Goal: Task Accomplishment & Management: Use online tool/utility

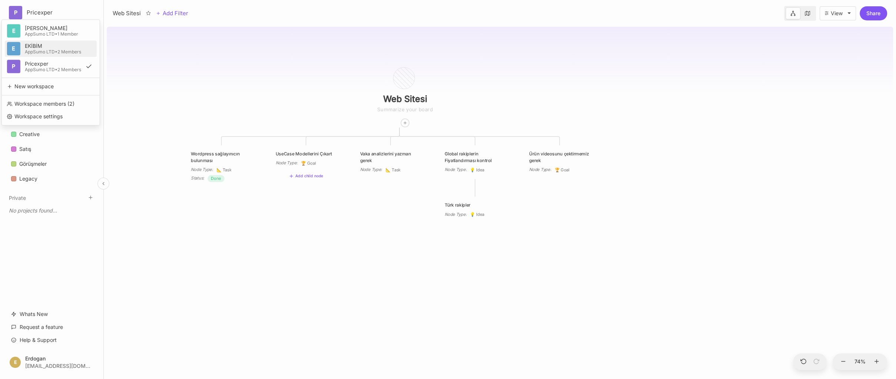
click at [41, 50] on div "AppSumo LTD • 2 Members" at bounding box center [53, 52] width 56 height 4
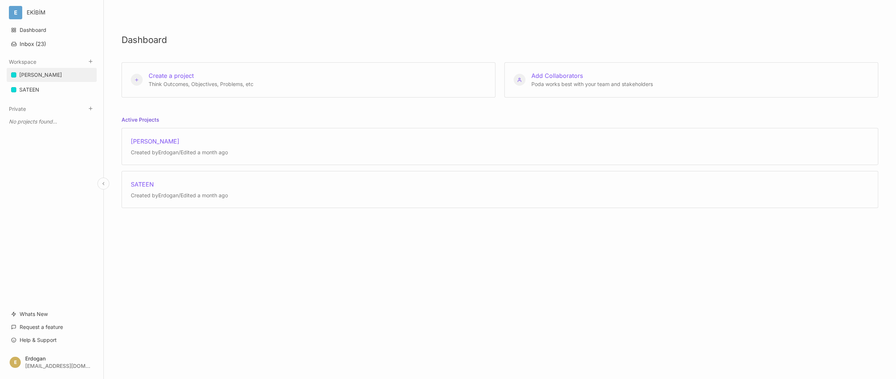
click at [39, 72] on div "[PERSON_NAME]" at bounding box center [40, 74] width 43 height 9
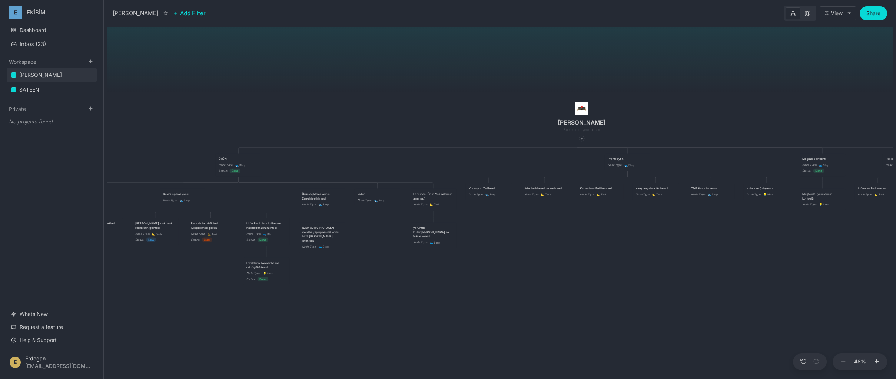
drag, startPoint x: 329, startPoint y: 298, endPoint x: 459, endPoint y: 260, distance: 135.5
click at [458, 260] on div "ÇAPANOĞLU ÜRÜN Node Type : 👟 Step Status : Done Promosyon Node Type : 👟 Step Ma…" at bounding box center [500, 201] width 786 height 355
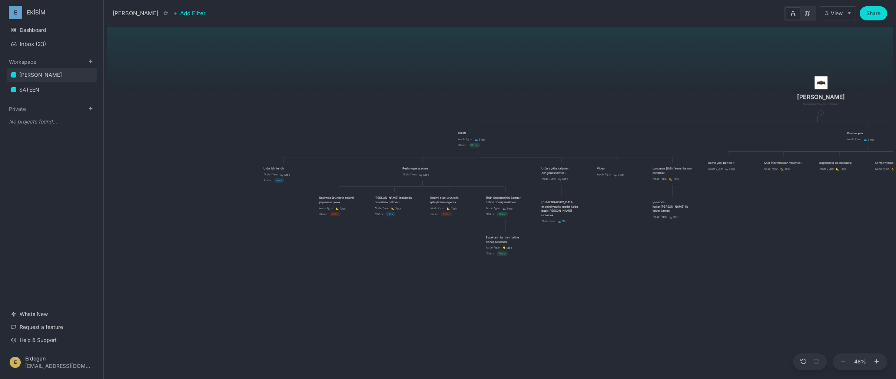
drag, startPoint x: 237, startPoint y: 307, endPoint x: 464, endPoint y: 297, distance: 227.3
click at [464, 297] on div "ÇAPANOĞLU ÜRÜN Node Type : 👟 Step Status : Done Promosyon Node Type : 👟 Step Ma…" at bounding box center [500, 201] width 786 height 355
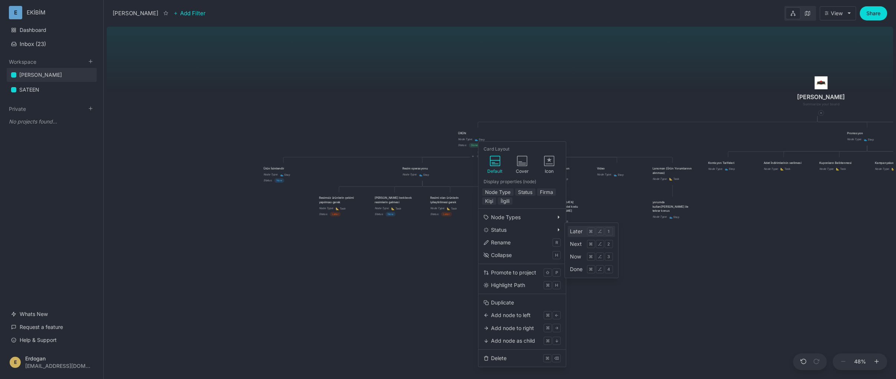
click at [575, 233] on div "Later" at bounding box center [576, 231] width 13 height 8
click at [582, 254] on div "Now" at bounding box center [578, 254] width 11 height 8
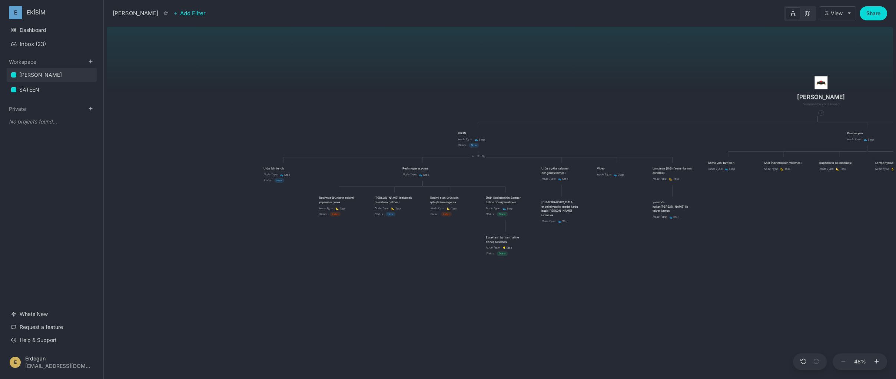
click at [357, 283] on div "ÇAPANOĞLU ÜRÜN Node Type : 👟 Step Status : Now Promosyon Node Type : 👟 Step Mağ…" at bounding box center [500, 201] width 786 height 355
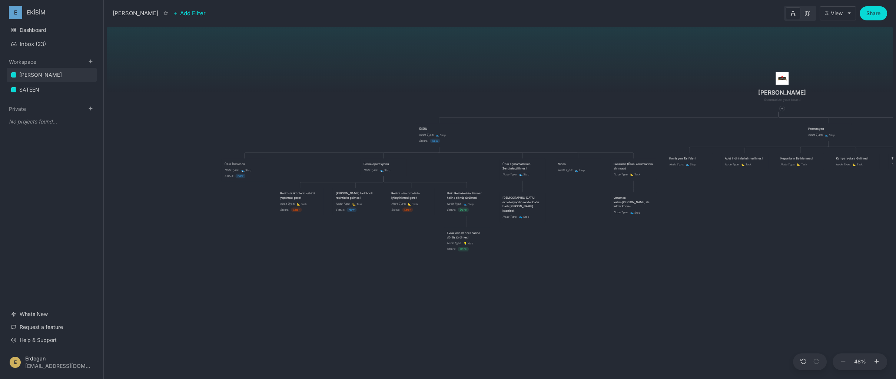
drag, startPoint x: 429, startPoint y: 307, endPoint x: 390, endPoint y: 303, distance: 39.1
click at [390, 303] on div "ÇAPANOĞLU ÜRÜN Node Type : 👟 Step Status : Now Promosyon Node Type : 👟 Step Mağ…" at bounding box center [500, 201] width 786 height 355
click at [308, 86] on div "ÇAPANOĞLU ÜRÜN Node Type : 👟 Step Status : Now Promosyon Node Type : 👟 Step Mağ…" at bounding box center [500, 201] width 786 height 355
click at [46, 82] on div "[PERSON_NAME]" at bounding box center [52, 75] width 90 height 14
click at [44, 89] on link "SATEEN" at bounding box center [52, 90] width 90 height 14
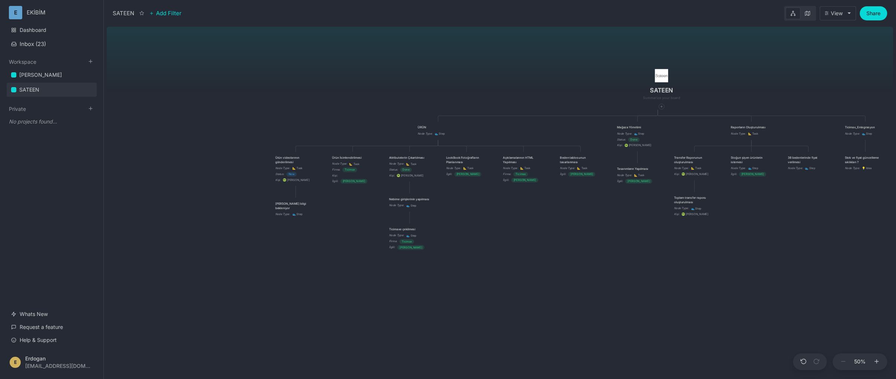
drag, startPoint x: 258, startPoint y: 265, endPoint x: 520, endPoint y: 250, distance: 262.3
click at [520, 250] on div "SATEEN ÜRÜN Node Type : 👟 Step Mağaza Yönetimi Node Type : 👟 Step Status : Done…" at bounding box center [500, 201] width 786 height 355
click at [286, 162] on div "Ürün videolarının gönderilmesi" at bounding box center [295, 159] width 41 height 9
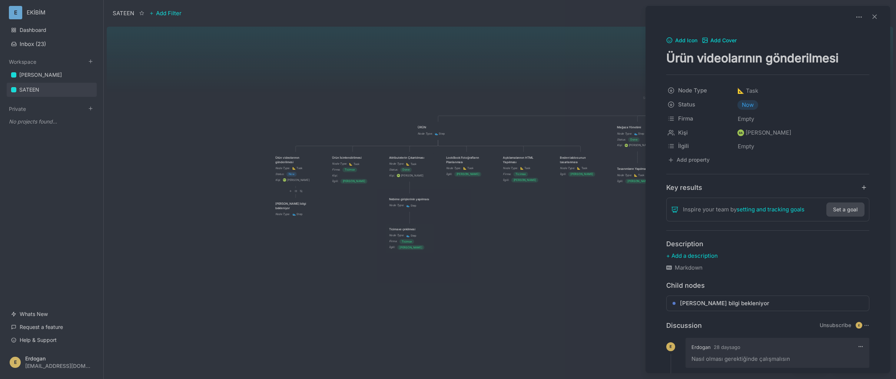
scroll to position [97, 0]
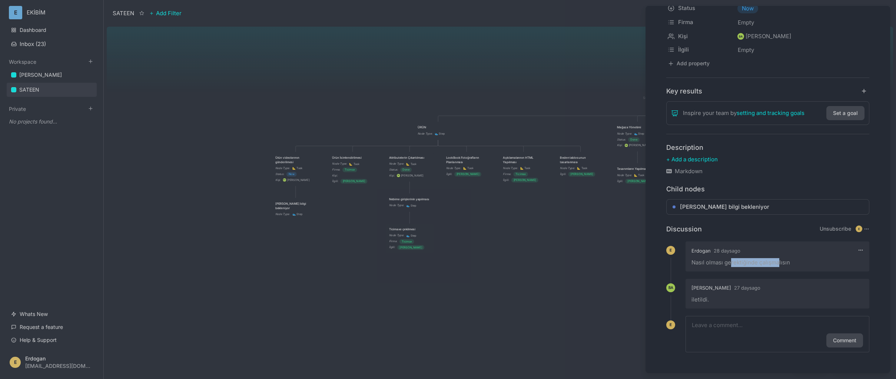
drag, startPoint x: 731, startPoint y: 264, endPoint x: 779, endPoint y: 263, distance: 47.8
click at [778, 263] on div "Nasıl olması gerektiğinde çalışmalısın" at bounding box center [777, 262] width 172 height 9
click at [779, 263] on div "Nasıl olması gerektiğinde çalışmalısın" at bounding box center [777, 262] width 172 height 9
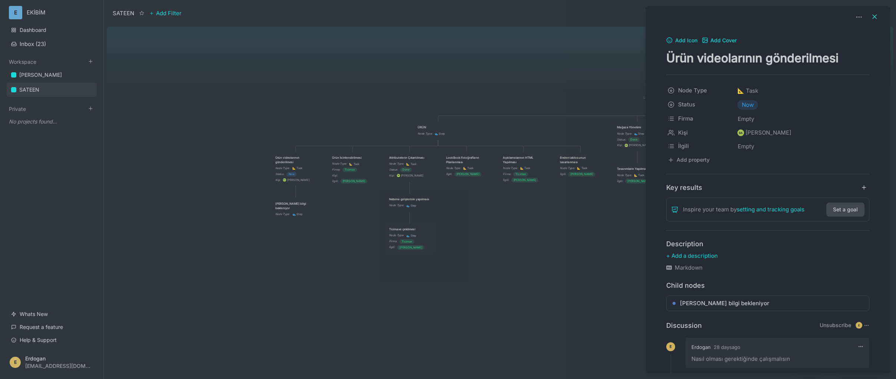
click at [871, 19] on icon at bounding box center [874, 16] width 7 height 7
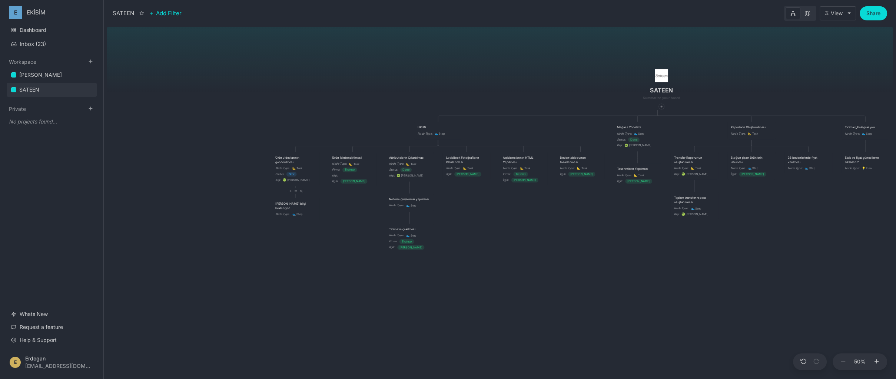
click at [290, 205] on div "[PERSON_NAME] bilgi bekleniyor" at bounding box center [295, 205] width 41 height 9
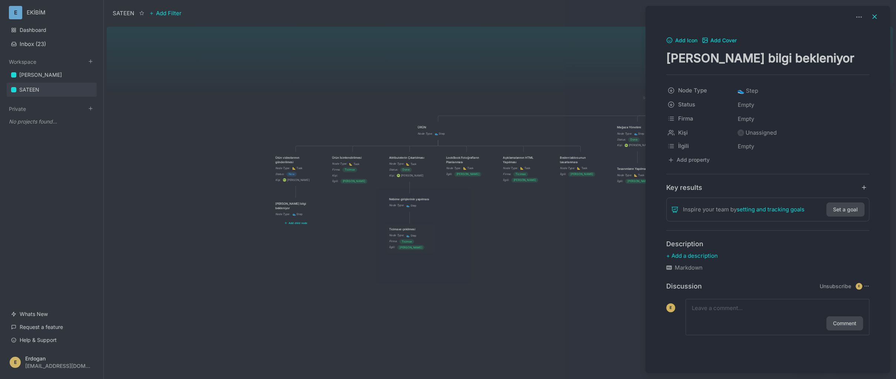
click at [876, 17] on icon at bounding box center [874, 16] width 7 height 7
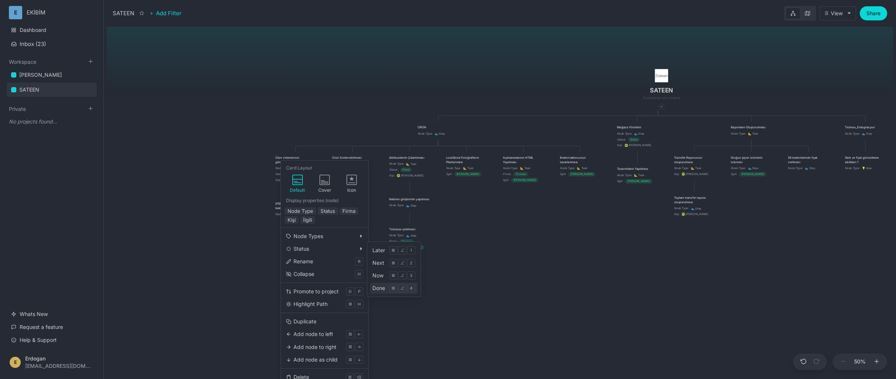
click at [377, 286] on div "Done" at bounding box center [378, 288] width 13 height 8
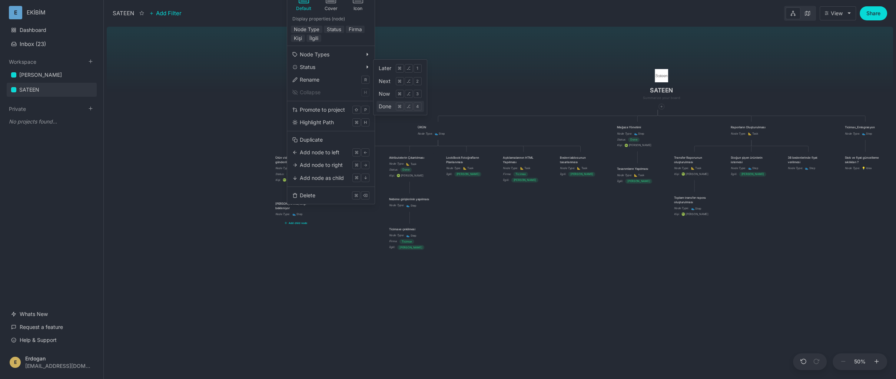
click at [383, 107] on div "Done" at bounding box center [385, 106] width 13 height 8
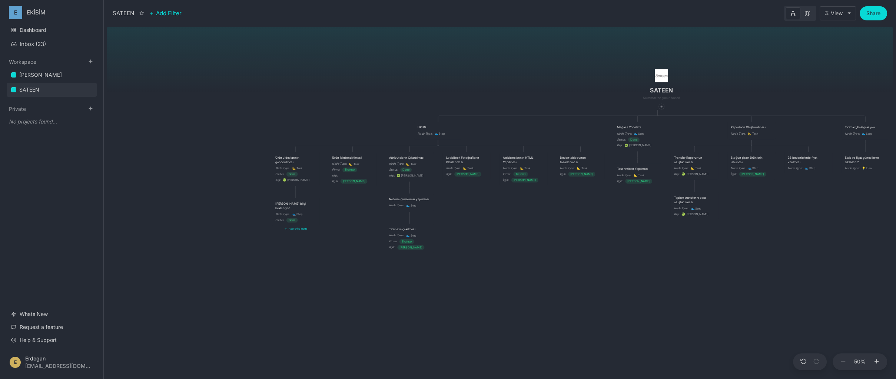
drag, startPoint x: 340, startPoint y: 263, endPoint x: 347, endPoint y: 262, distance: 7.0
click at [340, 263] on div "SATEEN ÜRÜN Node Type : 👟 Step Mağaza Yönetimi Node Type : 👟 Step Status : Done…" at bounding box center [500, 201] width 786 height 355
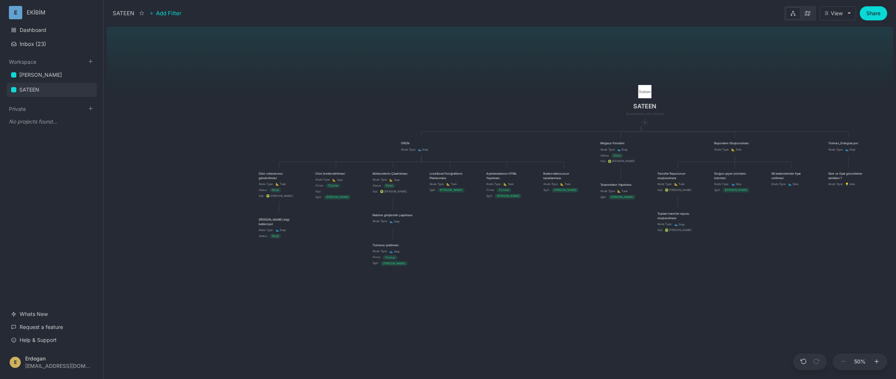
drag, startPoint x: 354, startPoint y: 230, endPoint x: 330, endPoint y: 254, distance: 34.1
click at [330, 254] on div "SATEEN ÜRÜN Node Type : 👟 Step Mağaza Yönetimi Node Type : 👟 Step Status : Done…" at bounding box center [500, 201] width 786 height 355
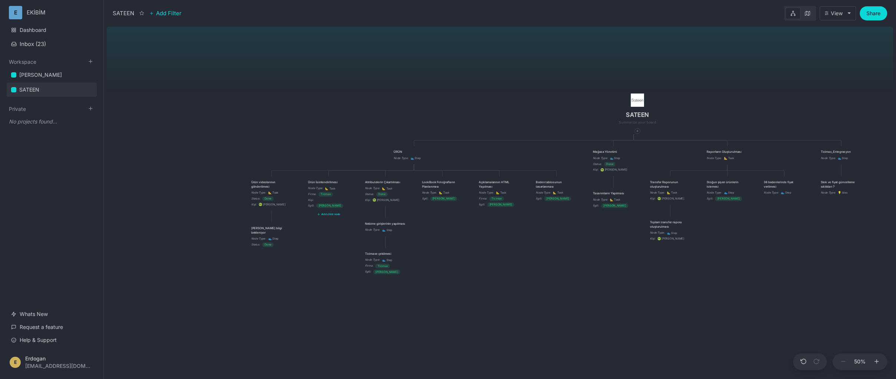
click at [329, 182] on div "Ürün İsimlendirilmesi" at bounding box center [328, 182] width 41 height 4
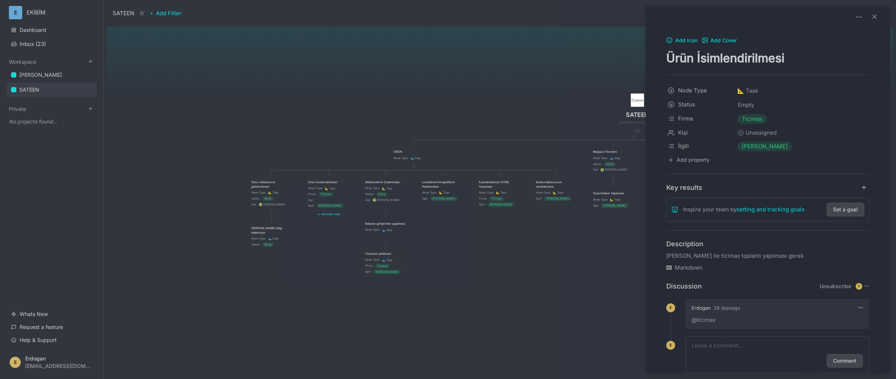
scroll to position [20, 0]
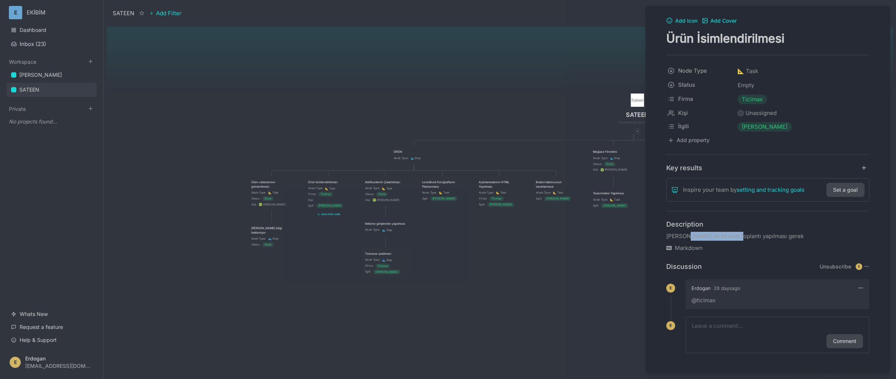
drag, startPoint x: 689, startPoint y: 239, endPoint x: 741, endPoint y: 236, distance: 52.0
click at [741, 236] on p "[PERSON_NAME] ile ticimax toplantı yapılması gerek" at bounding box center [767, 236] width 203 height 9
click at [743, 236] on p "[PERSON_NAME] ile ticimax toplantı yapılması gerek" at bounding box center [767, 236] width 203 height 9
drag, startPoint x: 789, startPoint y: 236, endPoint x: 689, endPoint y: 236, distance: 100.4
click at [689, 236] on p "[PERSON_NAME] ile ticimax toplantı yapılması gerek" at bounding box center [767, 236] width 203 height 9
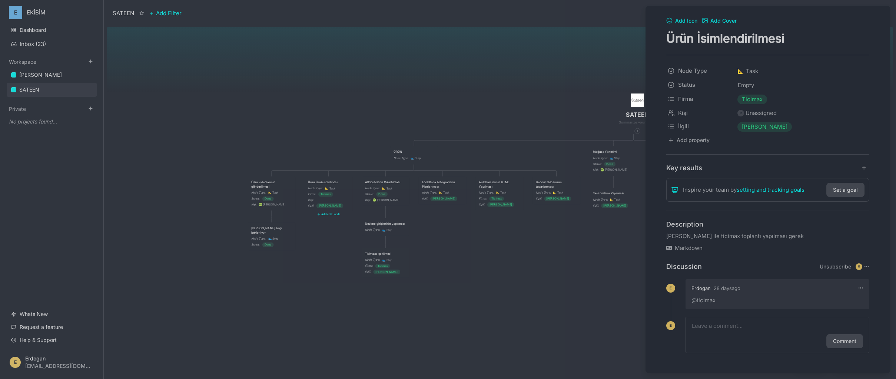
click at [682, 236] on p "[PERSON_NAME] ile ticimax toplantı yapılması gerek" at bounding box center [767, 236] width 203 height 9
click at [688, 236] on p "[PERSON_NAME] ile ticimax toplantı yapılması gerek" at bounding box center [767, 236] width 203 height 9
click at [715, 237] on p "[PERSON_NAME] ile ticimax toplantı yapılması gerek" at bounding box center [767, 236] width 203 height 9
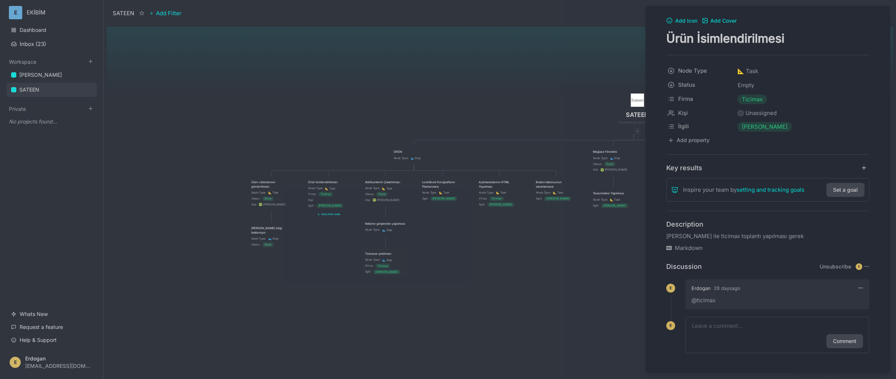
click at [604, 56] on div at bounding box center [448, 189] width 896 height 379
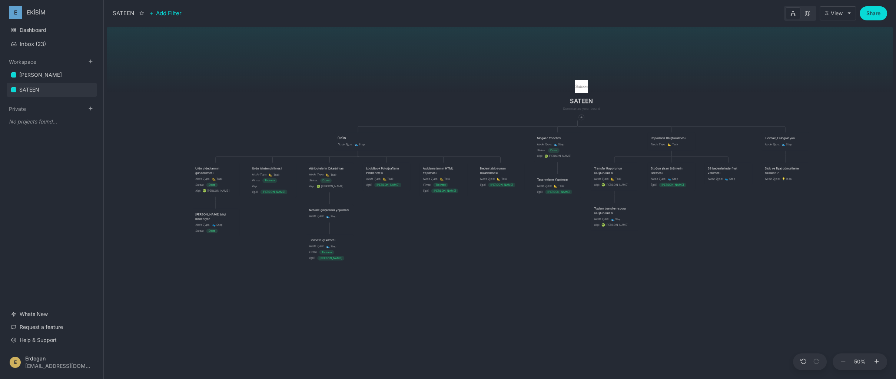
drag, startPoint x: 468, startPoint y: 85, endPoint x: 430, endPoint y: 72, distance: 40.8
click at [430, 72] on div "SATEEN ÜRÜN Node Type : 👟 Step Mağaza Yönetimi Node Type : 👟 Step Status : Done…" at bounding box center [500, 201] width 786 height 355
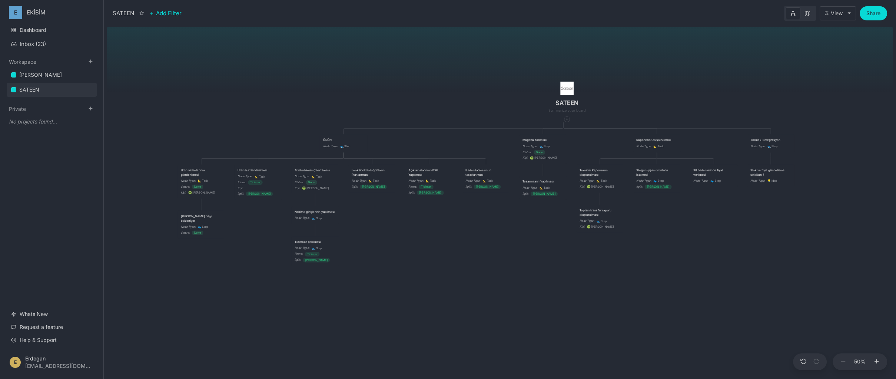
drag, startPoint x: 449, startPoint y: 224, endPoint x: 434, endPoint y: 226, distance: 14.9
click at [434, 226] on div "SATEEN ÜRÜN Node Type : 👟 Step Mağaza Yönetimi Node Type : 👟 Step Status : Done…" at bounding box center [500, 201] width 786 height 355
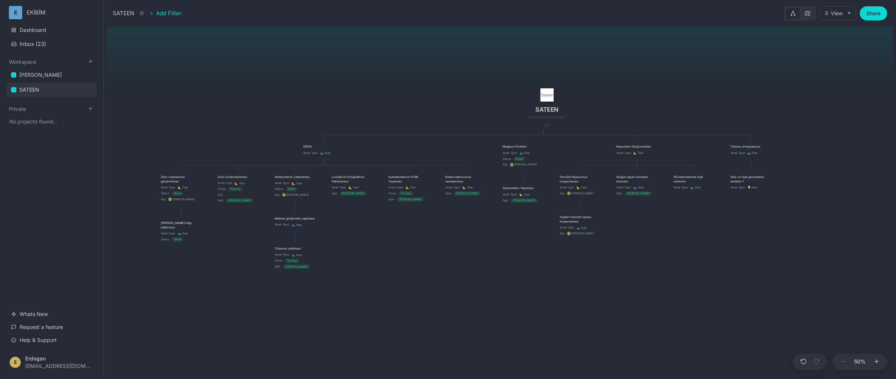
drag, startPoint x: 503, startPoint y: 230, endPoint x: 486, endPoint y: 236, distance: 17.1
click at [486, 236] on div "SATEEN ÜRÜN Node Type : 👟 Step Mağaza Yönetimi Node Type : 👟 Step Status : Done…" at bounding box center [500, 201] width 786 height 355
click at [520, 149] on div "Mağaza Yönetimi" at bounding box center [522, 146] width 41 height 4
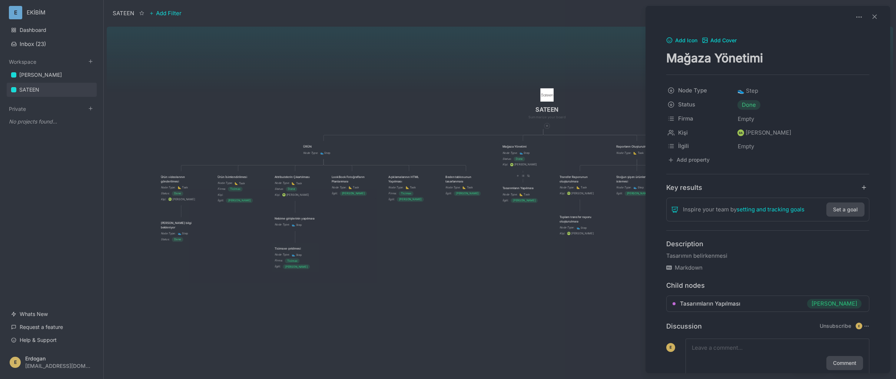
scroll to position [23, 0]
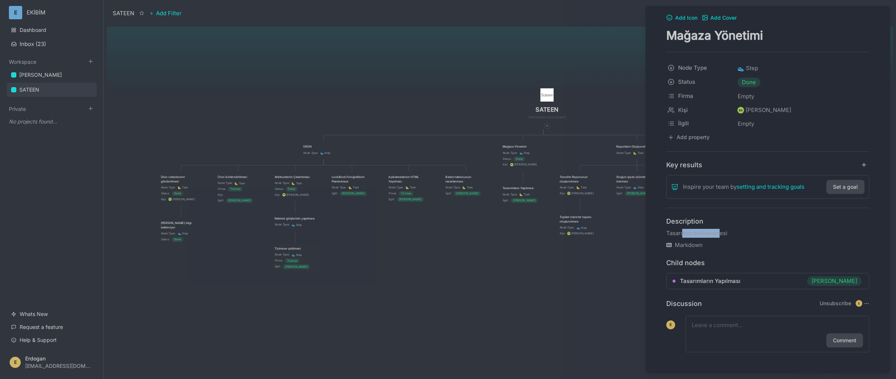
drag, startPoint x: 682, startPoint y: 234, endPoint x: 719, endPoint y: 233, distance: 37.1
click at [718, 233] on p "Tasarımın belirkenmesi" at bounding box center [767, 233] width 203 height 9
click at [719, 233] on p "Tasarımın belirkenmesi" at bounding box center [767, 233] width 203 height 9
click at [597, 67] on div at bounding box center [448, 189] width 896 height 379
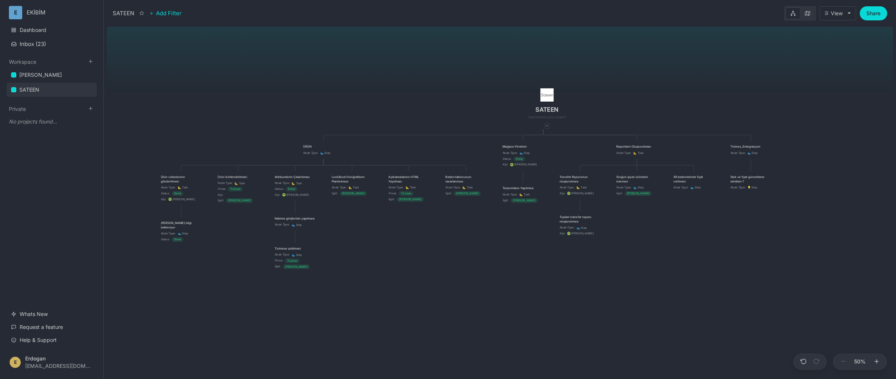
click at [526, 187] on div "Tasarımların Yapılması" at bounding box center [522, 188] width 41 height 4
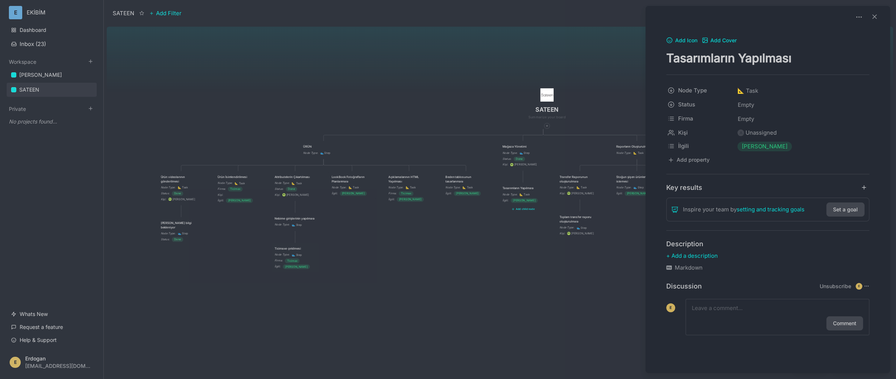
click at [557, 275] on div at bounding box center [448, 189] width 896 height 379
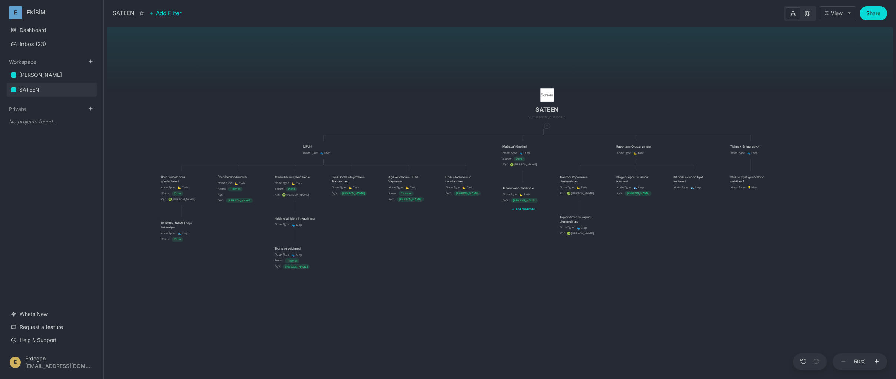
click at [523, 272] on div "SATEEN ÜRÜN Node Type : 👟 Step Mağaza Yönetimi Node Type : 👟 Step Status : Done…" at bounding box center [500, 201] width 786 height 355
click at [515, 147] on div "Mağaza Yönetimi" at bounding box center [522, 146] width 41 height 4
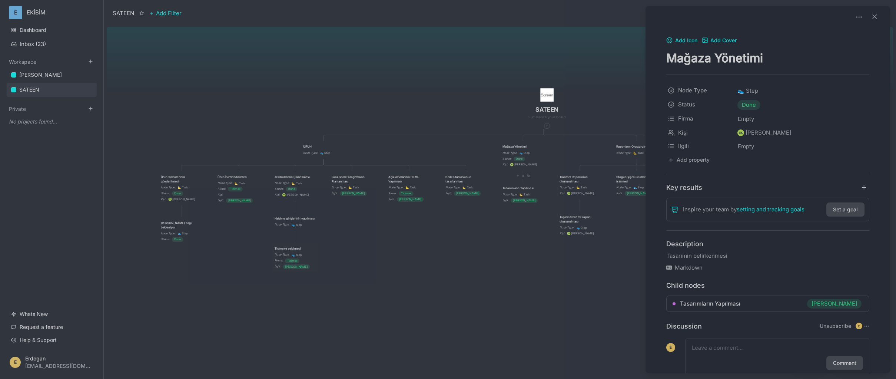
scroll to position [23, 0]
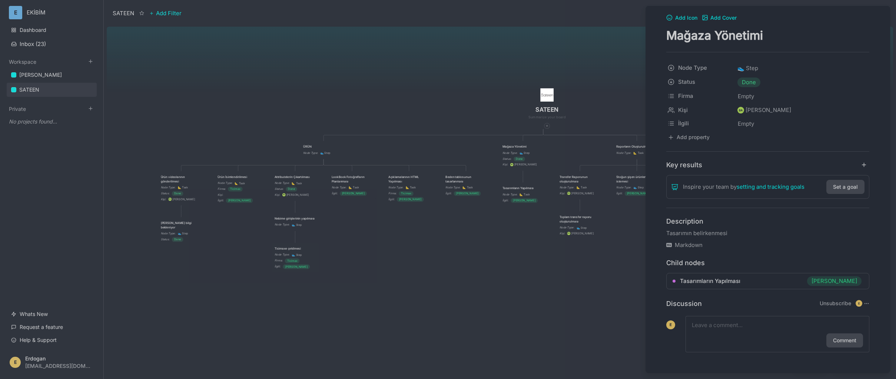
click at [598, 53] on div at bounding box center [448, 189] width 896 height 379
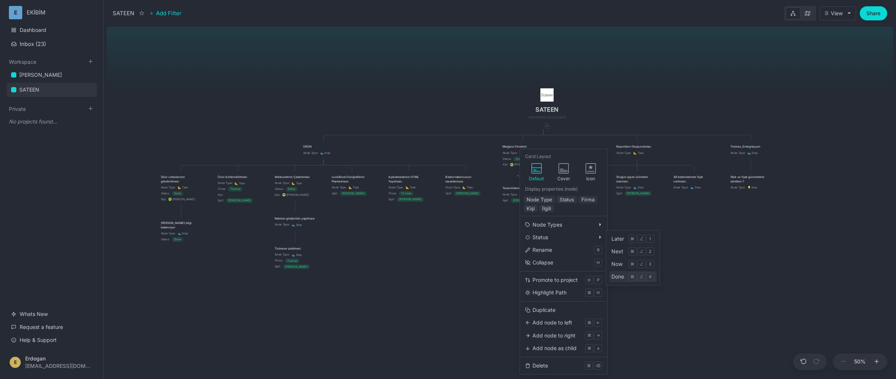
click at [616, 274] on div "Done" at bounding box center [617, 276] width 13 height 8
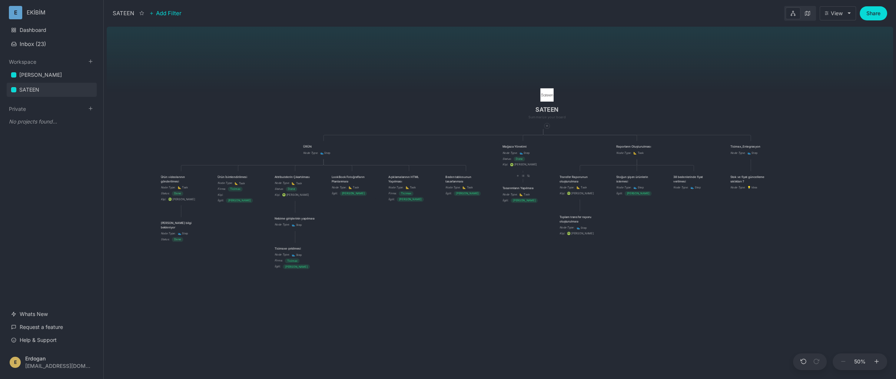
click at [519, 257] on div "SATEEN ÜRÜN Node Type : 👟 Step Mağaza Yönetimi Node Type : 👟 Step Status : Done…" at bounding box center [500, 201] width 786 height 355
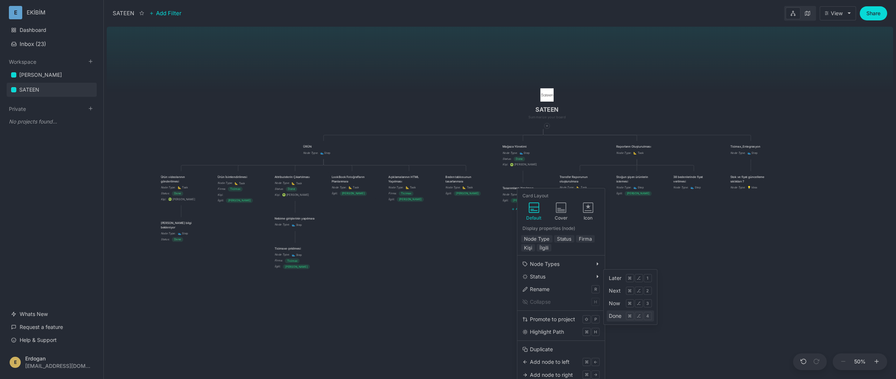
click at [615, 314] on div "Done" at bounding box center [615, 316] width 13 height 8
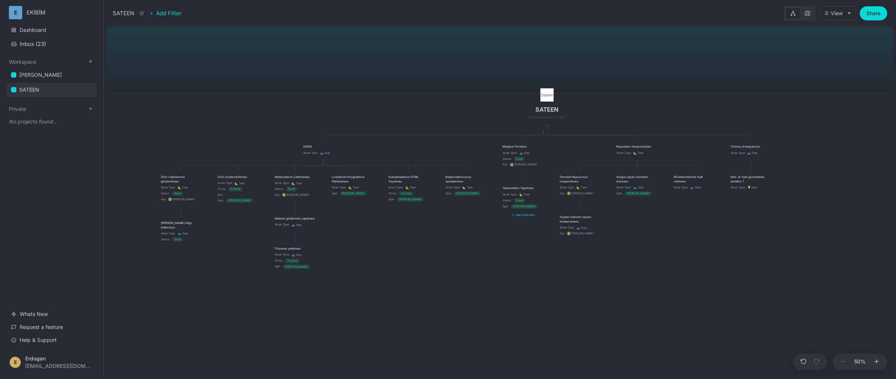
click at [484, 276] on div "SATEEN ÜRÜN Node Type : 👟 Step Mağaza Yönetimi Node Type : 👟 Step Status : Done…" at bounding box center [500, 201] width 786 height 355
click at [742, 235] on div "SATEEN ÜRÜN Node Type : 👟 Step Mağaza Yönetimi Node Type : 👟 Step Status : Done…" at bounding box center [500, 201] width 786 height 355
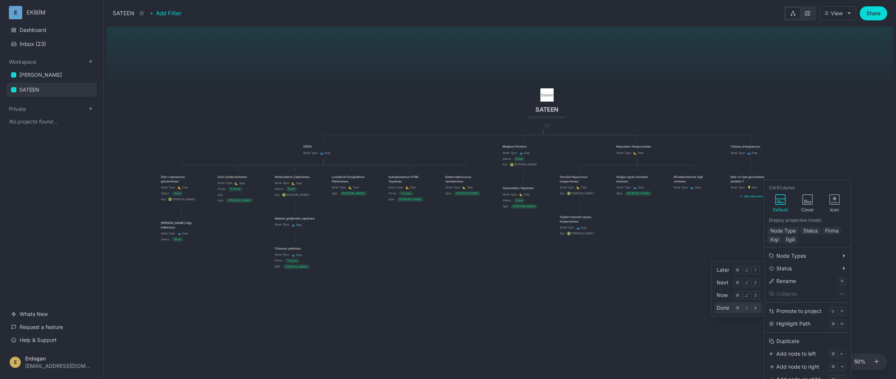
click at [722, 311] on div "Done" at bounding box center [722, 307] width 13 height 8
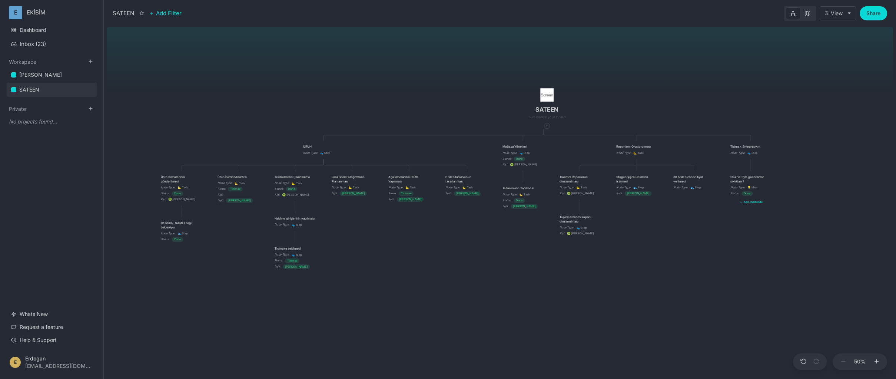
click at [712, 265] on div "SATEEN ÜRÜN Node Type : 👟 Step Mağaza Yönetimi Node Type : 👟 Step Status : Done…" at bounding box center [500, 201] width 786 height 355
drag, startPoint x: 801, startPoint y: 234, endPoint x: 813, endPoint y: 232, distance: 12.1
click at [801, 234] on div "SATEEN ÜRÜN Node Type : 👟 Step Mağaza Yönetimi Node Type : 👟 Step Status : Done…" at bounding box center [500, 201] width 786 height 355
click at [848, 226] on div "SATEEN ÜRÜN Node Type : 👟 Step Mağaza Yönetimi Node Type : 👟 Step Status : Done…" at bounding box center [500, 201] width 786 height 355
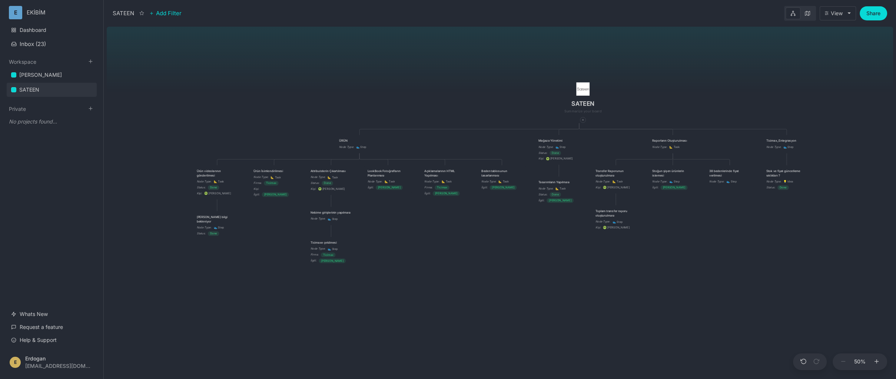
drag, startPoint x: 442, startPoint y: 270, endPoint x: 472, endPoint y: 262, distance: 31.5
click at [472, 262] on div "SATEEN ÜRÜN Node Type : 👟 Step Mağaza Yönetimi Node Type : 👟 Step Status : Done…" at bounding box center [500, 201] width 786 height 355
click at [31, 70] on div "[PERSON_NAME]" at bounding box center [40, 74] width 43 height 9
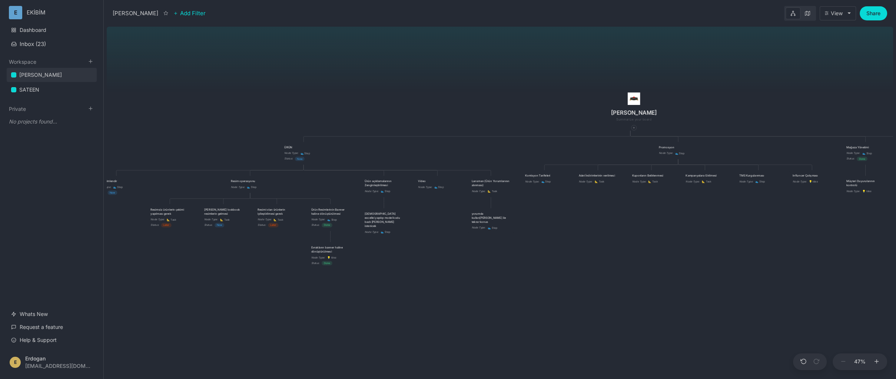
drag, startPoint x: 358, startPoint y: 162, endPoint x: 517, endPoint y: 146, distance: 159.8
click at [517, 146] on div "ÇAPANOĞLU ÜRÜN Node Type : 👟 Step Status : Now Promosyon Node Type : 👟 Step Mağ…" at bounding box center [500, 201] width 786 height 355
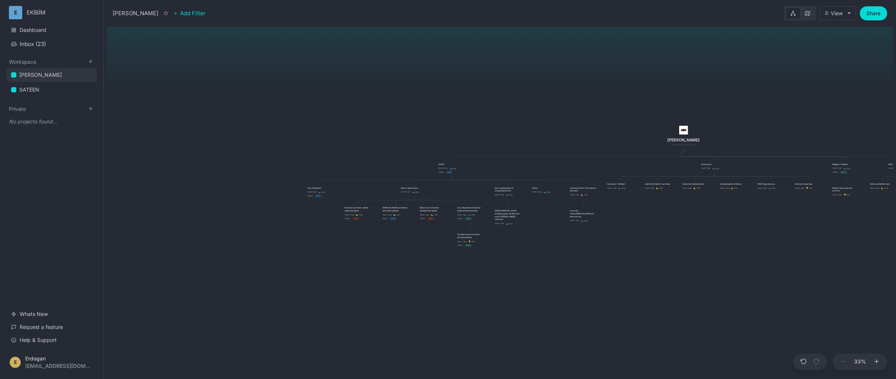
drag, startPoint x: 410, startPoint y: 283, endPoint x: 521, endPoint y: 283, distance: 111.1
click at [521, 283] on div "ÇAPANOĞLU ÜRÜN Node Type : 👟 Step Status : Now Promosyon Node Type : 👟 Step Mağ…" at bounding box center [500, 201] width 786 height 355
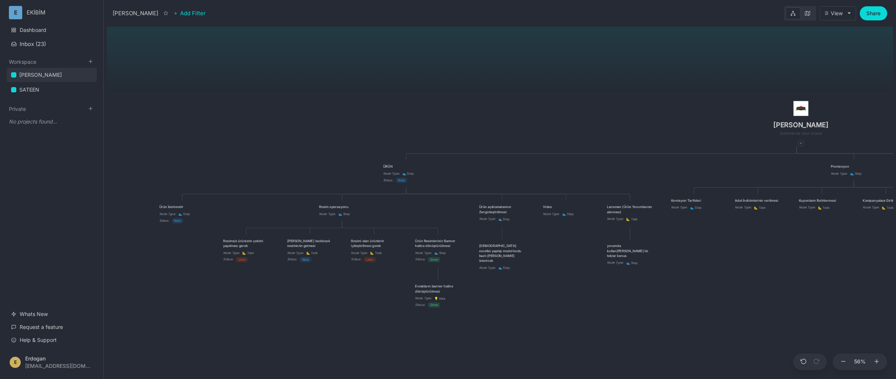
drag, startPoint x: 517, startPoint y: 281, endPoint x: 482, endPoint y: 317, distance: 50.3
click at [514, 354] on div "ÇAPANOĞLU ÜRÜN Node Type : 👟 Step Status : Now Promosyon Node Type : 👟 Step Mağ…" at bounding box center [500, 201] width 786 height 355
click at [29, 11] on html "E EKİBİM Dashboard Inbox ( 23 ) Workspace ÇAPANOĞLU SATEEN To pick up a draggab…" at bounding box center [448, 189] width 896 height 379
click at [40, 68] on div "AppSumo LTD • 2 Members" at bounding box center [53, 70] width 56 height 4
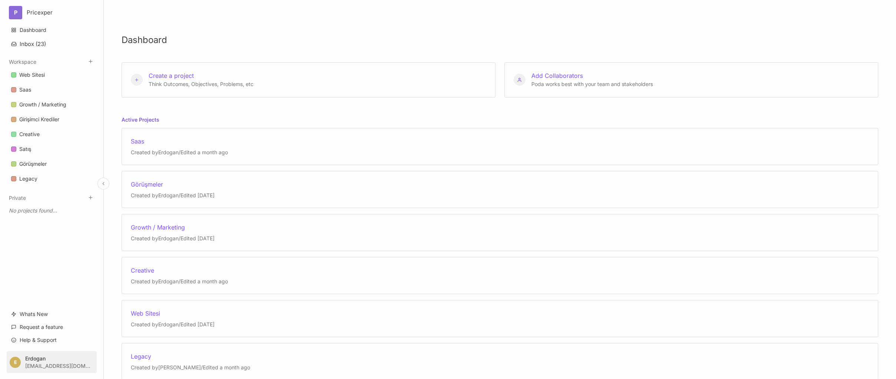
click at [45, 361] on html "P Pricexper Dashboard Inbox ( 23 ) Workspace Web Sitesi Saas Growth / Marketing…" at bounding box center [448, 189] width 896 height 379
click at [36, 328] on div "Account Settings" at bounding box center [51, 330] width 91 height 11
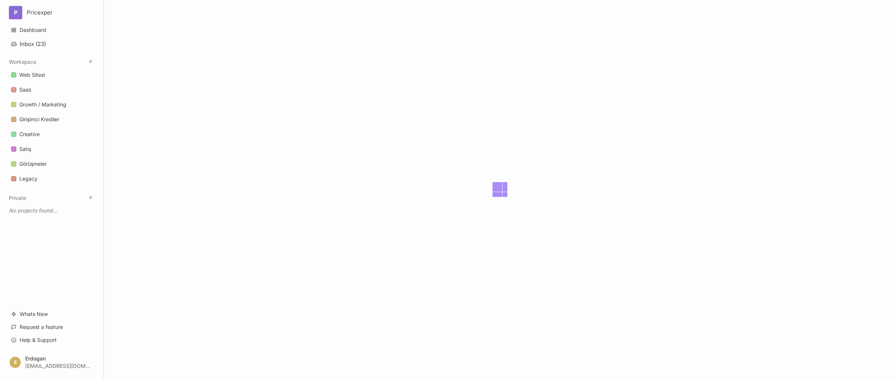
select select "light"
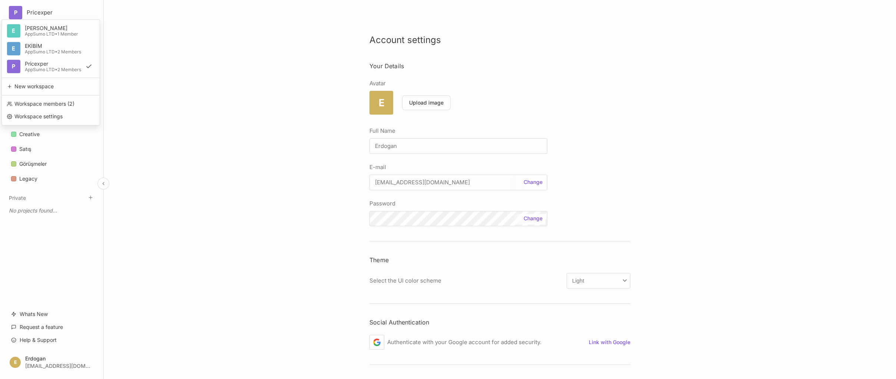
click at [29, 14] on html "P Pricexper E ERDOĞAN AppSumo LTD • 1 Member E EKİBİM AppSumo LTD • 2 Members P…" at bounding box center [448, 189] width 896 height 379
click at [42, 117] on div "Workspace settings" at bounding box center [51, 116] width 92 height 11
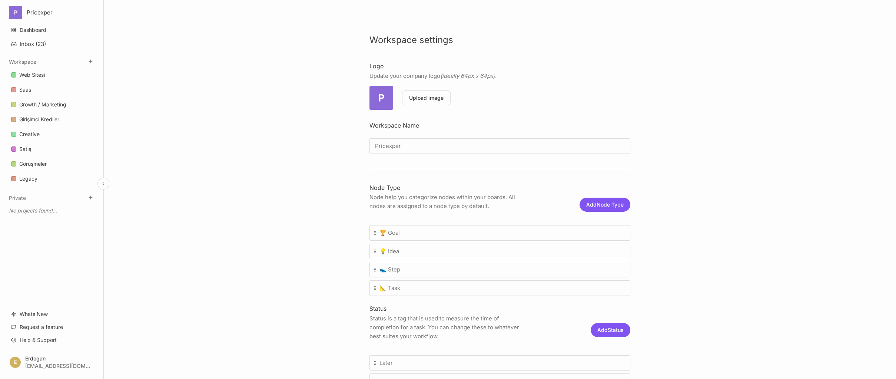
click at [280, 206] on div "Workspace settings Logo Update your company logo (ideally 64px x 64px). P Uploa…" at bounding box center [500, 189] width 792 height 379
click at [56, 80] on link "Web Sitesi" at bounding box center [52, 75] width 90 height 14
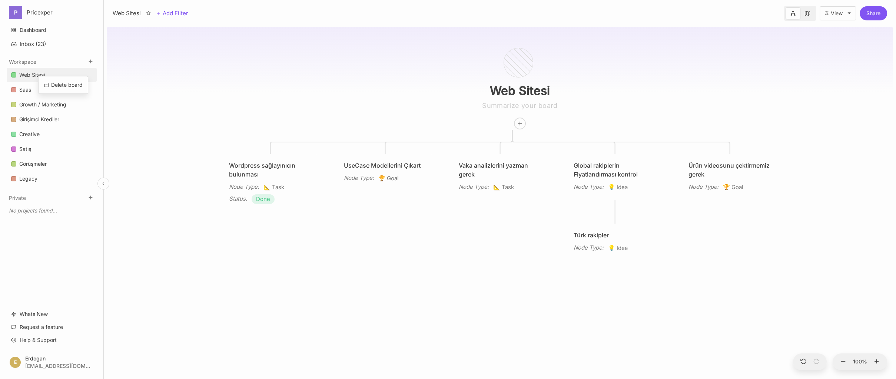
click at [31, 75] on div "Web Sitesi" at bounding box center [32, 74] width 26 height 9
click at [840, 18] on button "View" at bounding box center [837, 13] width 36 height 14
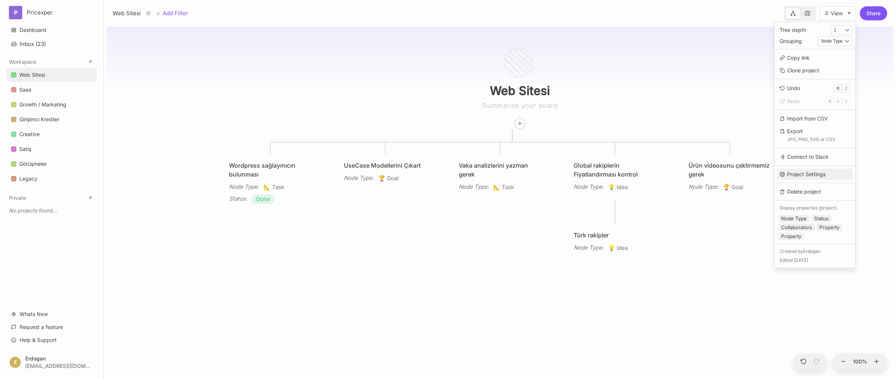
click at [831, 177] on button "Project Settings" at bounding box center [814, 174] width 75 height 11
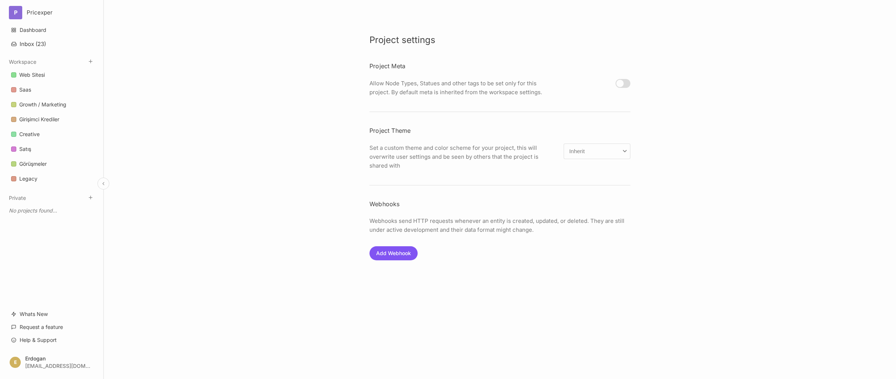
click at [41, 12] on html "P Pricexper Dashboard Inbox ( 23 ) Workspace Web Sitesi Saas Growth / Marketing…" at bounding box center [448, 189] width 896 height 379
click at [41, 12] on html "P Pricexper E ERDOĞAN AppSumo LTD • 1 Member E EKİBİM AppSumo LTD • 2 Members P…" at bounding box center [448, 189] width 896 height 379
click at [40, 39] on div "E ERDOĞAN AppSumo LTD • 1 Member E EKİBİM AppSumo LTD • 2 Members P Pricexper A…" at bounding box center [50, 72] width 99 height 106
click at [37, 34] on div "AppSumo LTD • 1 Member" at bounding box center [53, 34] width 56 height 4
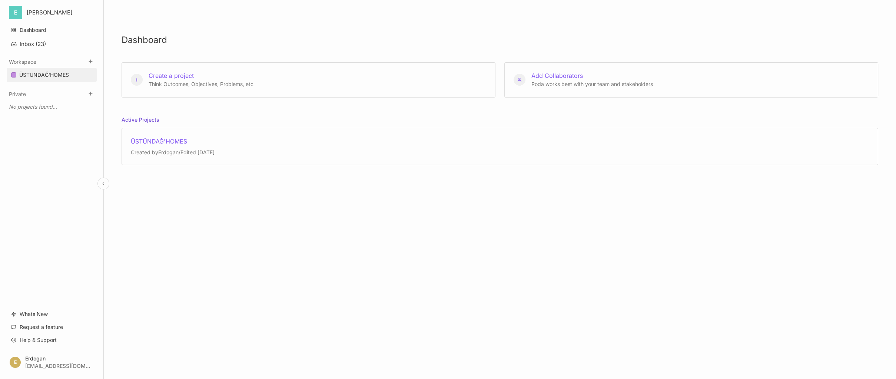
click at [50, 69] on link "ÜSTÜNDAĞ'HOMES" at bounding box center [52, 75] width 90 height 14
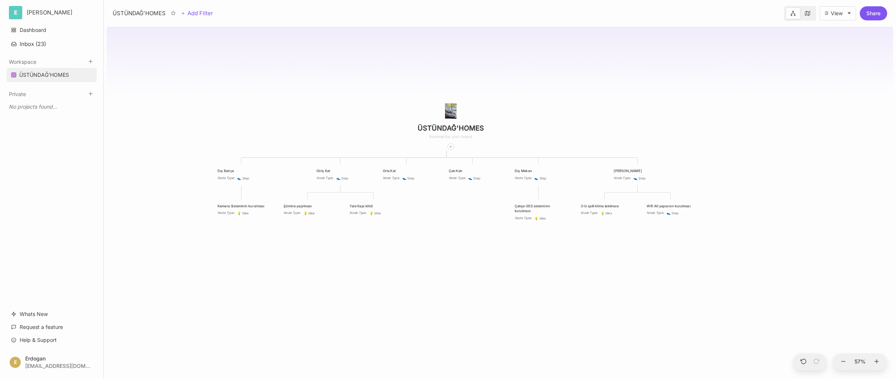
drag, startPoint x: 502, startPoint y: 303, endPoint x: 486, endPoint y: 291, distance: 19.9
click at [486, 291] on div "ÜSTÜNDAĞ'HOMES Dış Bahçe Node Type : 👟 Step Giriş Kat Node Type : 👟 Step Orta K…" at bounding box center [500, 201] width 786 height 355
click at [463, 284] on div "ÜSTÜNDAĞ'HOMES Dış Bahçe Node Type : 👟 Step Giriş Kat Node Type : 👟 Step Orta K…" at bounding box center [500, 201] width 786 height 355
click at [448, 111] on img at bounding box center [450, 110] width 11 height 15
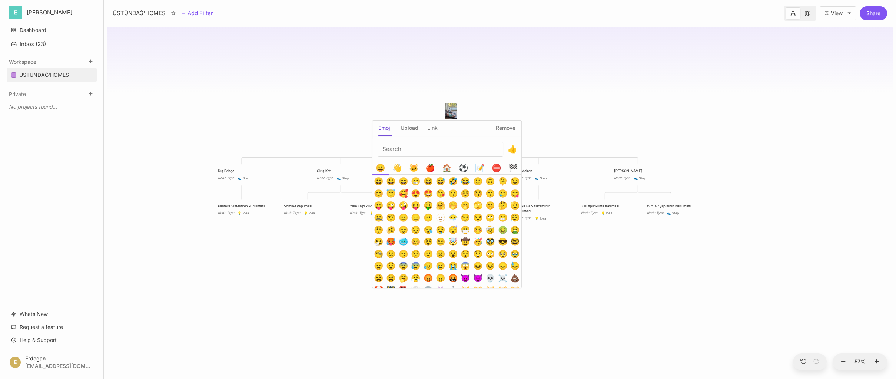
click at [370, 113] on body "E ERDOĞAN Dashboard Inbox ( 23 ) Workspace ÜSTÜNDAĞ'HOMES To pick up a draggabl…" at bounding box center [448, 189] width 896 height 379
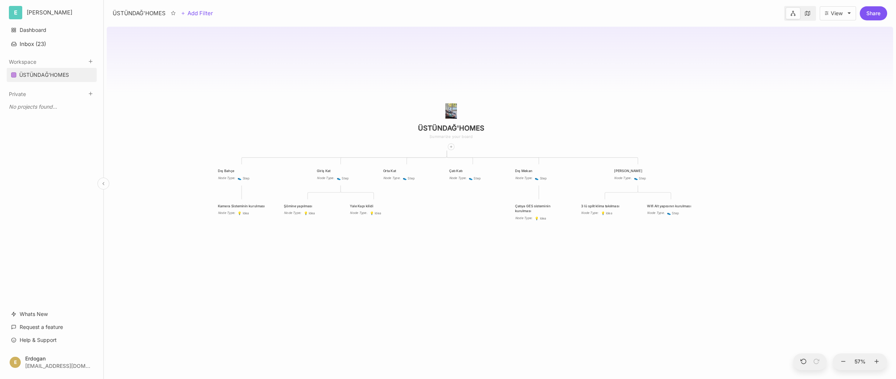
click at [39, 8] on html "E ERDOĞAN Dashboard Inbox ( 23 ) Workspace ÜSTÜNDAĞ'HOMES To pick up a draggabl…" at bounding box center [448, 189] width 896 height 379
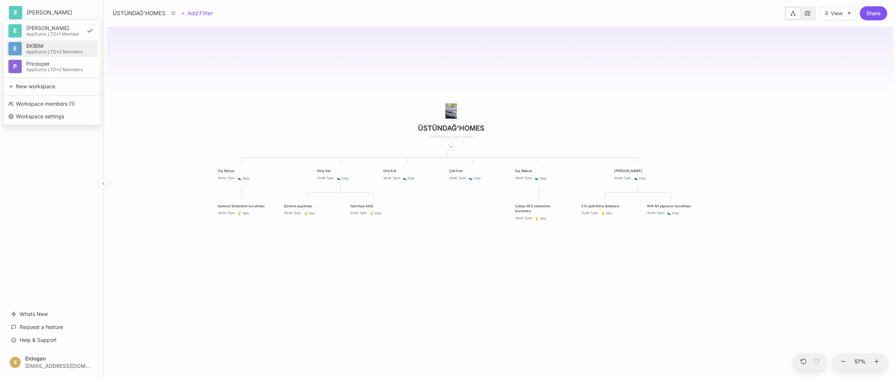
click at [43, 53] on div "AppSumo LTD • 2 Members" at bounding box center [54, 52] width 56 height 4
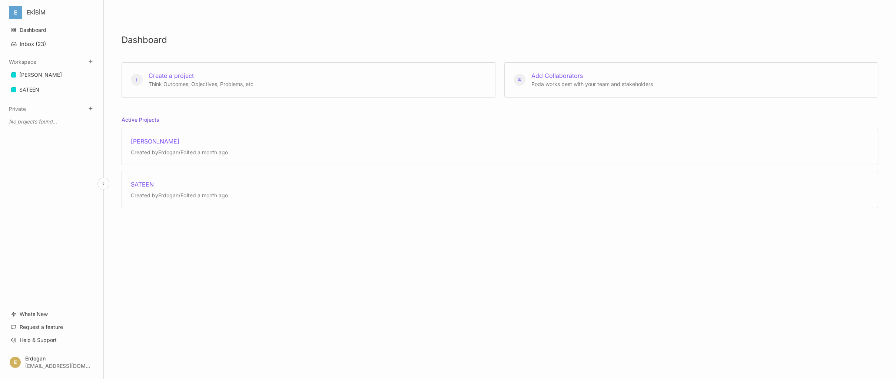
click at [26, 65] on div "Workspace" at bounding box center [52, 62] width 90 height 8
click at [27, 71] on div "[PERSON_NAME]" at bounding box center [40, 74] width 43 height 9
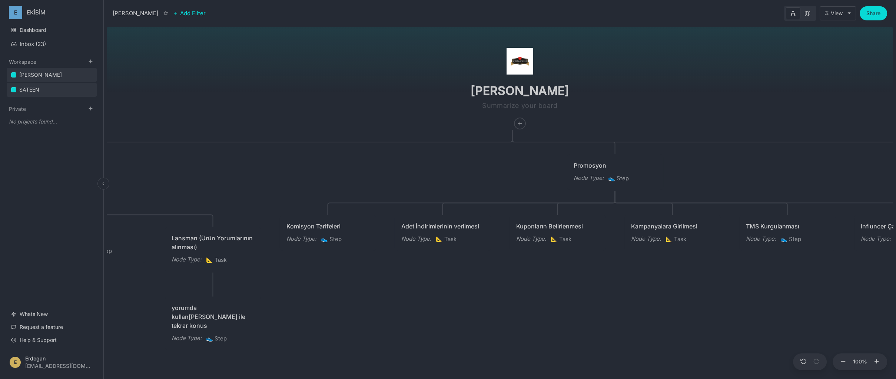
click at [29, 88] on div "SATEEN" at bounding box center [29, 89] width 20 height 9
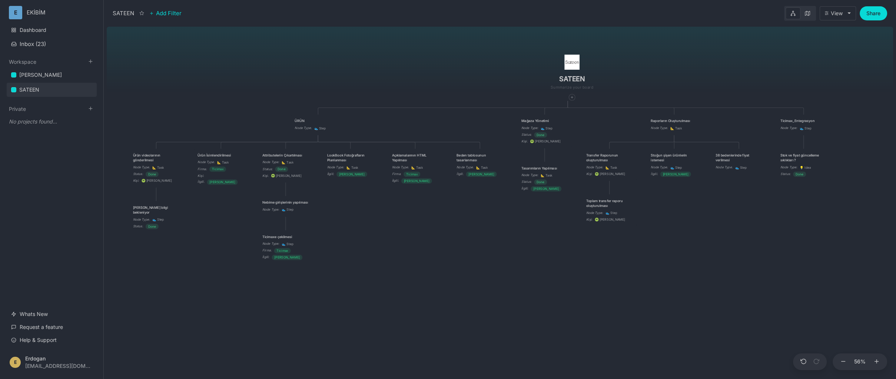
drag, startPoint x: 347, startPoint y: 317, endPoint x: 472, endPoint y: 258, distance: 138.4
click at [472, 258] on div "SATEEN ÜRÜN Node Type : 👟 Step Mağaza Yönetimi Node Type : 👟 Step Status : Done…" at bounding box center [500, 201] width 786 height 355
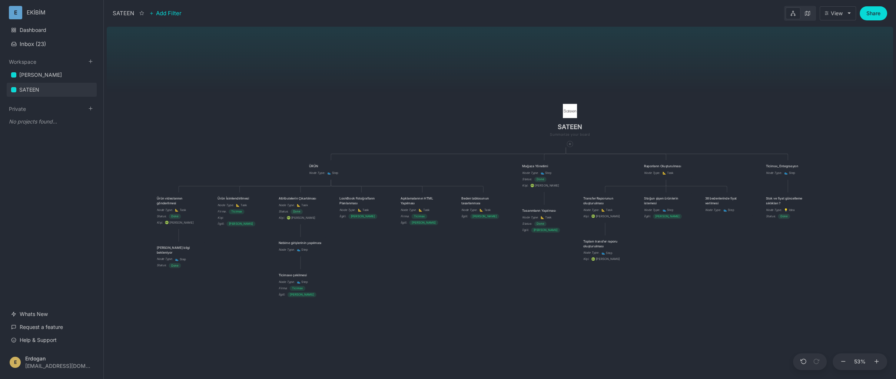
drag, startPoint x: 510, startPoint y: 280, endPoint x: 514, endPoint y: 317, distance: 37.3
click at [514, 317] on div "SATEEN ÜRÜN Node Type : 👟 Step Mağaza Yönetimi Node Type : 👟 Step Status : Done…" at bounding box center [500, 201] width 786 height 355
click at [24, 79] on div "[PERSON_NAME]" at bounding box center [40, 74] width 43 height 9
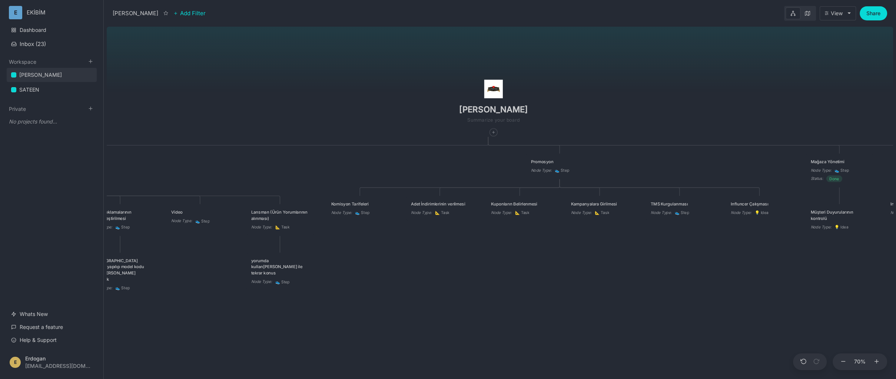
drag, startPoint x: 545, startPoint y: 293, endPoint x: 544, endPoint y: 283, distance: 10.4
click at [544, 283] on div "ÇAPANOĞLU ÜRÜN Node Type : 👟 Step Status : Now Promosyon Node Type : 👟 Step Mağ…" at bounding box center [500, 201] width 786 height 355
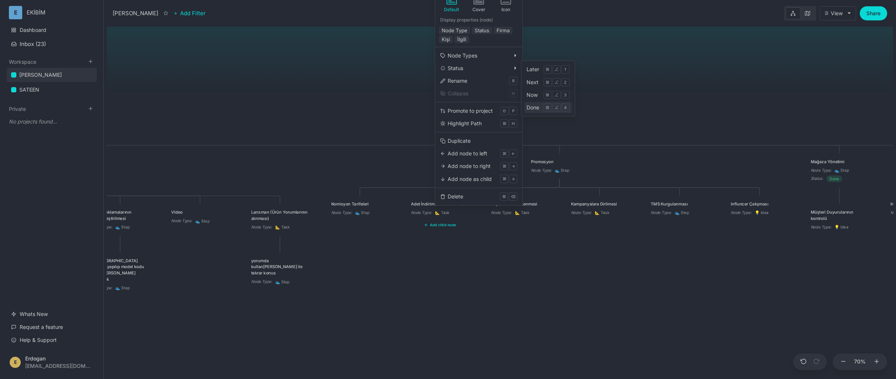
click at [536, 108] on div "Done" at bounding box center [532, 107] width 13 height 8
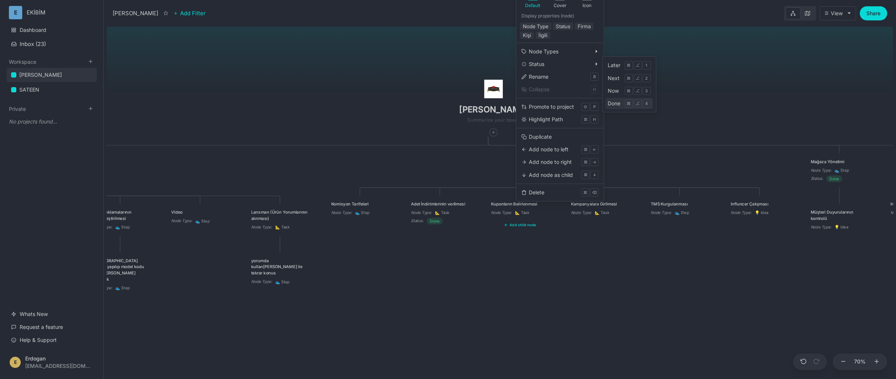
click at [616, 105] on div "Done" at bounding box center [614, 103] width 13 height 8
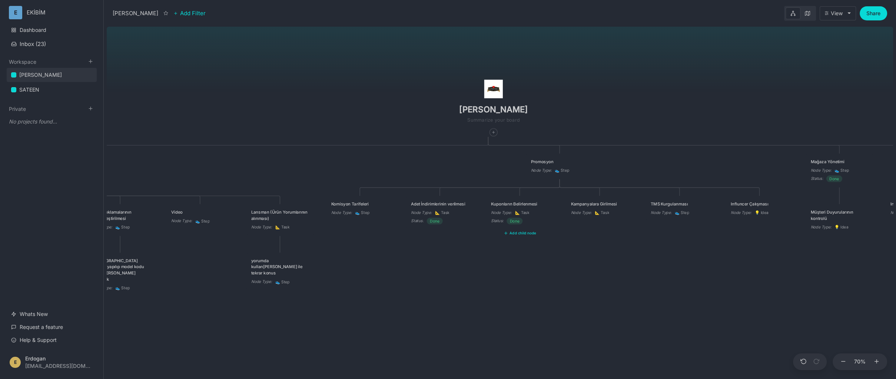
click at [633, 256] on div "ÇAPANOĞLU ÜRÜN Node Type : 👟 Step Status : Now Promosyon Node Type : 👟 Step Mağ…" at bounding box center [500, 201] width 786 height 355
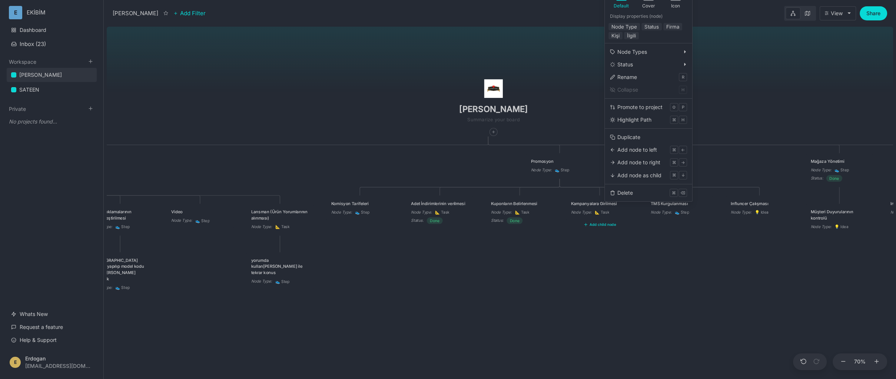
click at [364, 70] on div "ÇAPANOĞLU ÜRÜN Node Type : 👟 Step Status : Now Promosyon Node Type : 👟 Step Mağ…" at bounding box center [500, 201] width 786 height 355
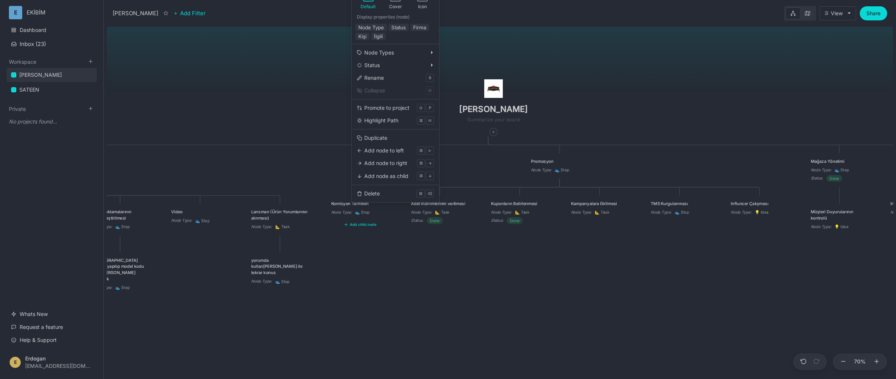
click at [390, 275] on div "ÇAPANOĞLU ÜRÜN Node Type : 👟 Step Status : Now Promosyon Node Type : 👟 Step Mağ…" at bounding box center [500, 201] width 786 height 355
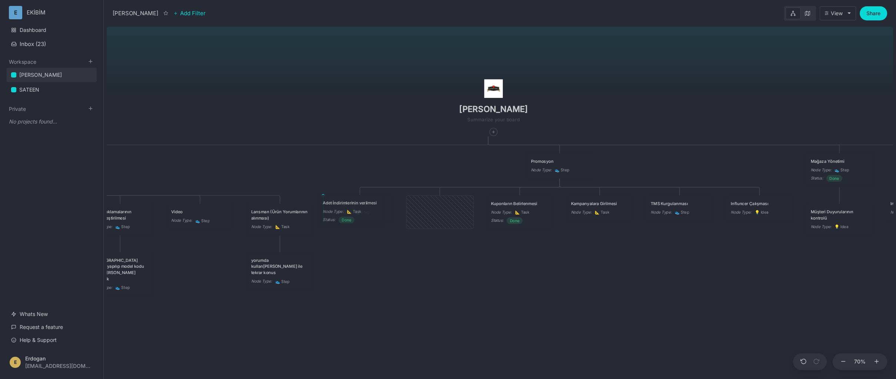
drag, startPoint x: 427, startPoint y: 203, endPoint x: 339, endPoint y: 202, distance: 88.2
click at [339, 202] on div "Adet İndirimlerinin verilmesi" at bounding box center [352, 202] width 58 height 6
drag, startPoint x: 510, startPoint y: 207, endPoint x: 402, endPoint y: 210, distance: 108.2
click at [402, 210] on div "Kuponların Belirlenmesi Node Type : 📐 Task Status : Done" at bounding box center [411, 215] width 58 height 24
click at [447, 294] on div "ÇAPANOĞLU ÜRÜN Node Type : 👟 Step Status : Now Promosyon Node Type : 👟 Step Mağ…" at bounding box center [500, 201] width 786 height 355
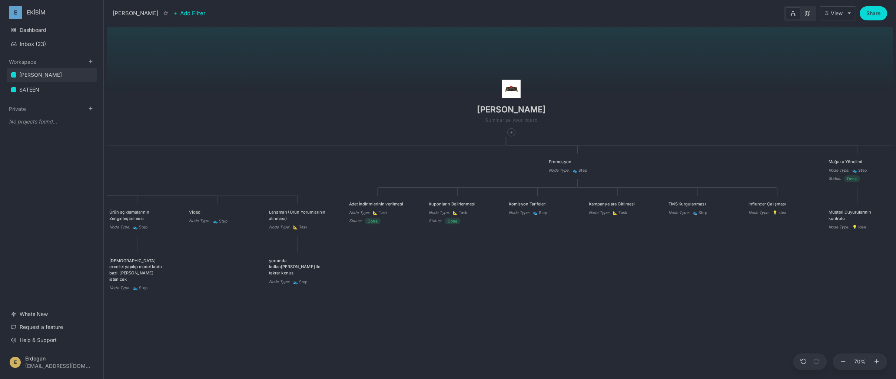
drag, startPoint x: 465, startPoint y: 299, endPoint x: 487, endPoint y: 298, distance: 21.9
click at [483, 299] on div "ÇAPANOĞLU ÜRÜN Node Type : 👟 Step Status : Now Promosyon Node Type : 👟 Step Mağ…" at bounding box center [500, 201] width 786 height 355
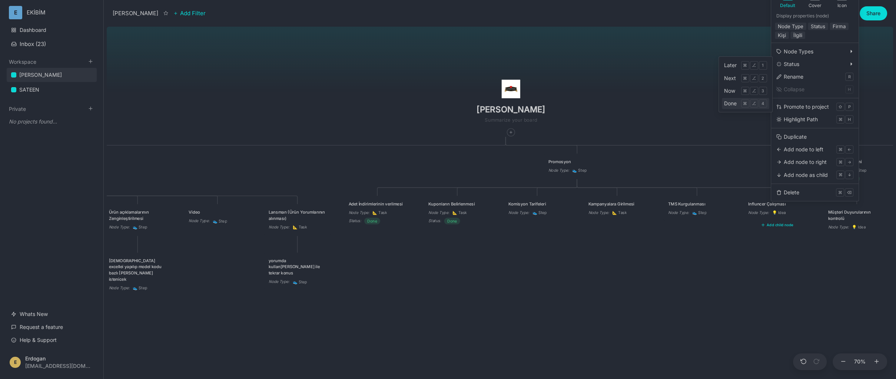
click at [728, 101] on div "Done" at bounding box center [730, 103] width 13 height 8
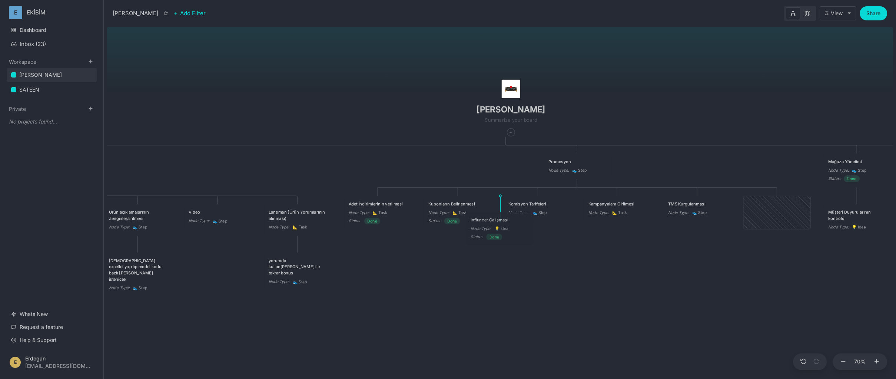
drag, startPoint x: 692, startPoint y: 211, endPoint x: 487, endPoint y: 222, distance: 205.2
click at [487, 222] on div "Influncer Çalışması" at bounding box center [499, 219] width 58 height 6
click at [512, 268] on div "ÇAPANOĞLU ÜRÜN Node Type : 👟 Step Status : Now Promosyon Node Type : 👟 Step Mağ…" at bounding box center [500, 201] width 786 height 355
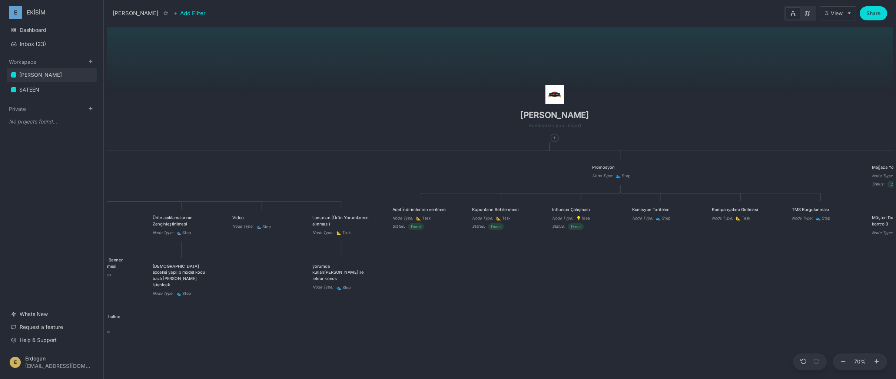
drag, startPoint x: 495, startPoint y: 294, endPoint x: 566, endPoint y: 283, distance: 72.0
click at [546, 287] on div "ÇAPANOĞLU ÜRÜN Node Type : 👟 Step Status : Now Promosyon Node Type : 👟 Step Mağ…" at bounding box center [500, 201] width 786 height 355
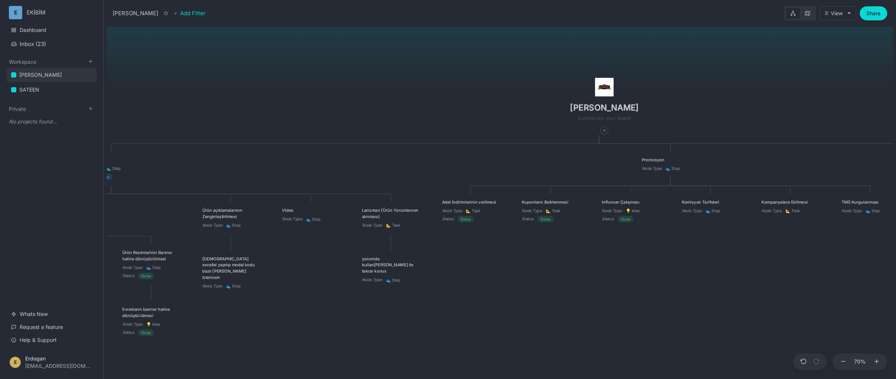
click at [566, 283] on div "ÇAPANOĞLU ÜRÜN Node Type : 👟 Step Status : Now Promosyon Node Type : 👟 Step Mağ…" at bounding box center [500, 201] width 786 height 355
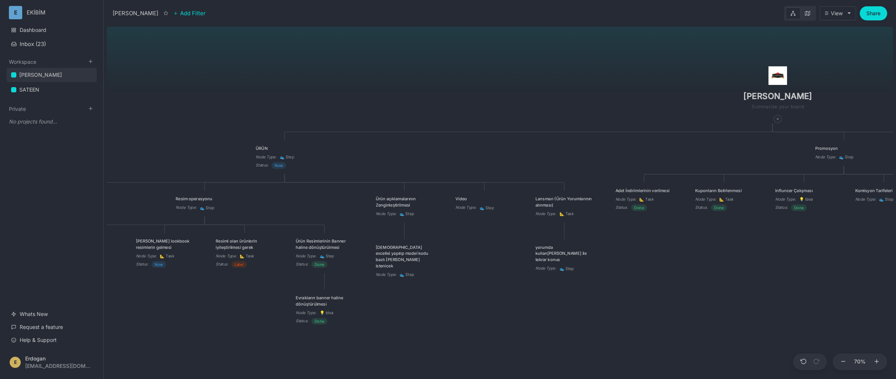
drag, startPoint x: 471, startPoint y: 293, endPoint x: 649, endPoint y: 284, distance: 178.4
click at [650, 283] on div "ÇAPANOĞLU ÜRÜN Node Type : 👟 Step Status : Now Promosyon Node Type : 👟 Step Mağ…" at bounding box center [500, 201] width 786 height 355
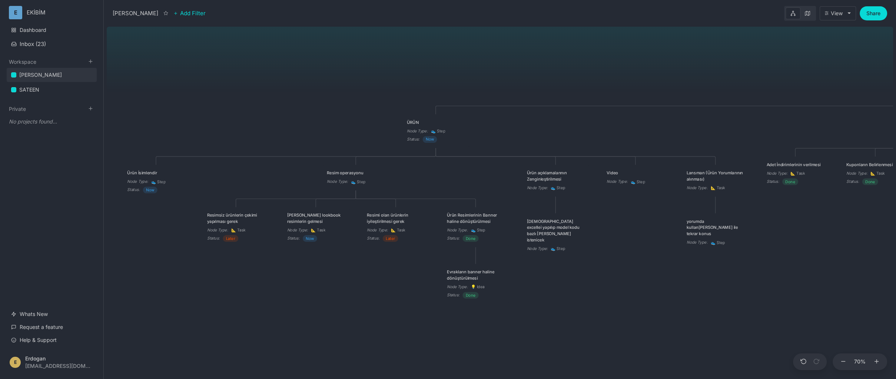
drag, startPoint x: 465, startPoint y: 333, endPoint x: 655, endPoint y: 310, distance: 191.1
click at [655, 310] on div "ÇAPANOĞLU ÜRÜN Node Type : 👟 Step Status : Now Promosyon Node Type : 👟 Step Mağ…" at bounding box center [500, 201] width 786 height 355
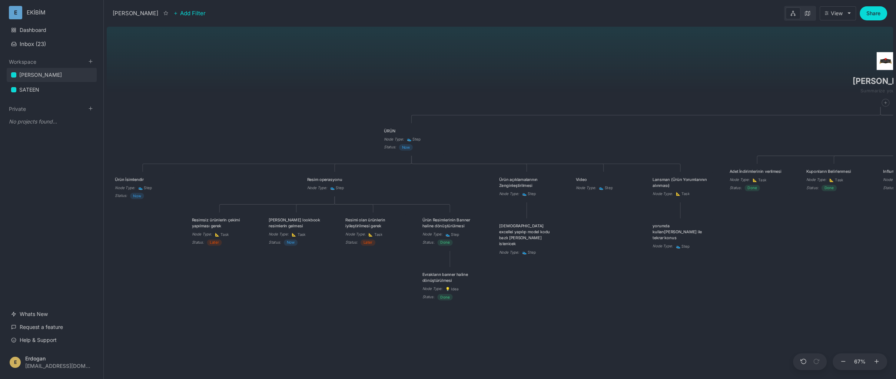
drag, startPoint x: 325, startPoint y: 315, endPoint x: 254, endPoint y: 313, distance: 70.8
click at [254, 313] on div "ÇAPANOĞLU ÜRÜN Node Type : 👟 Step Status : Now Promosyon Node Type : 👟 Step Mağ…" at bounding box center [500, 201] width 786 height 355
click at [551, 310] on div "ÇAPANOĞLU ÜRÜN Node Type : 👟 Step Status : Now Promosyon Node Type : 👟 Step Mağ…" at bounding box center [500, 201] width 786 height 355
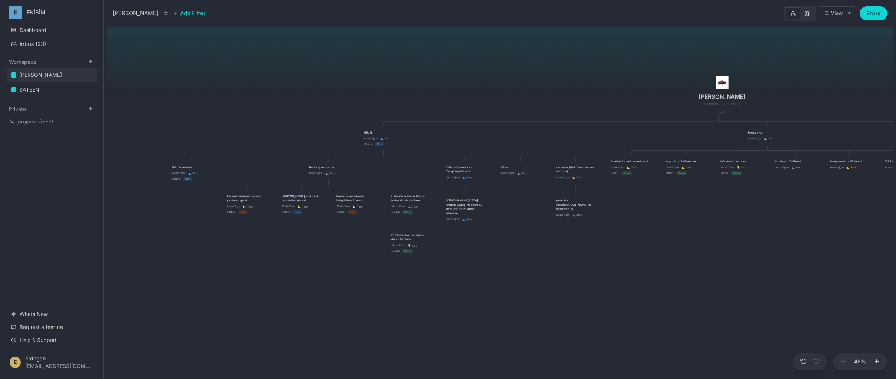
drag, startPoint x: 542, startPoint y: 308, endPoint x: 559, endPoint y: 304, distance: 17.6
click at [559, 304] on div "ÇAPANOĞLU ÜRÜN Node Type : 👟 Step Status : Now Promosyon Node Type : 👟 Step Mağ…" at bounding box center [500, 201] width 786 height 355
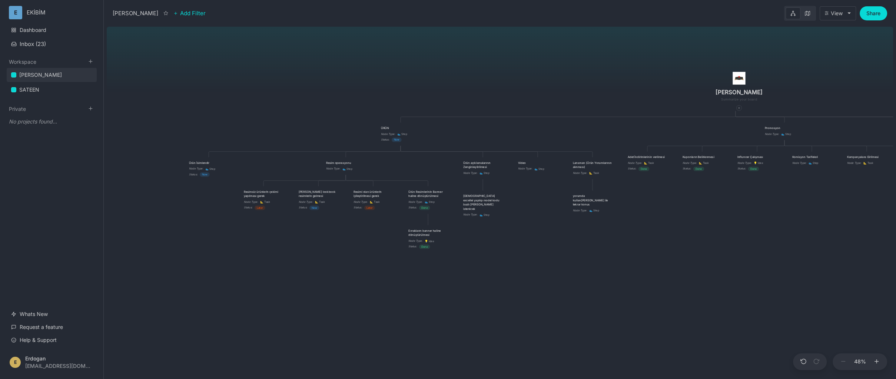
click at [274, 228] on div "ÇAPANOĞLU ÜRÜN Node Type : 👟 Step Status : Now Promosyon Node Type : 👟 Step Mağ…" at bounding box center [500, 201] width 786 height 355
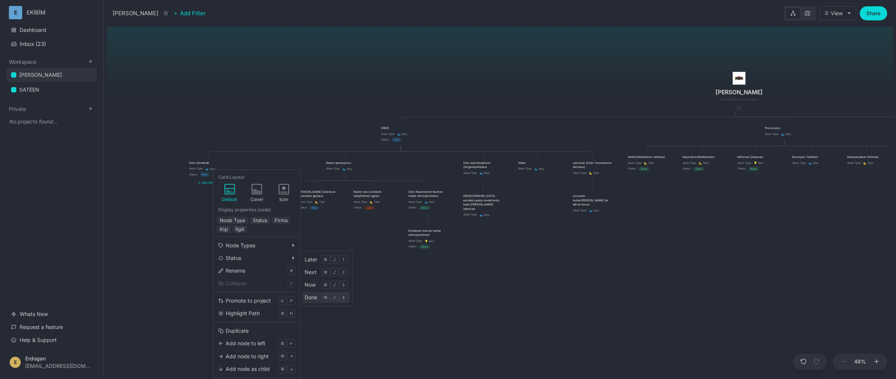
click at [313, 299] on div "Done" at bounding box center [310, 297] width 13 height 8
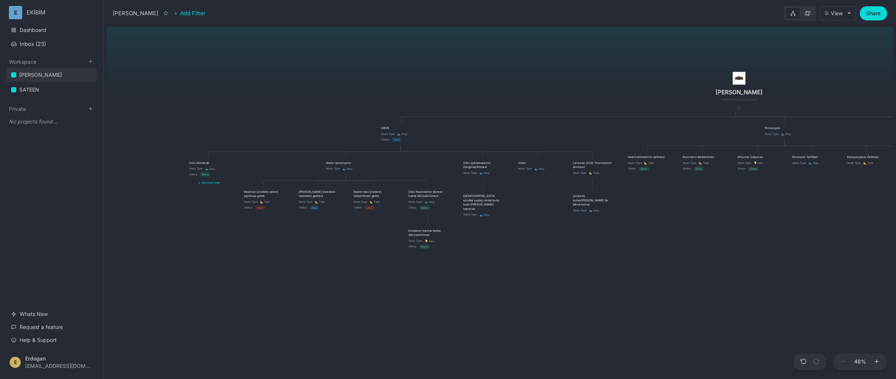
click at [382, 319] on div "ÇAPANOĞLU ÜRÜN Node Type : 👟 Step Status : Now Promosyon Node Type : 👟 Step Mağ…" at bounding box center [500, 201] width 786 height 355
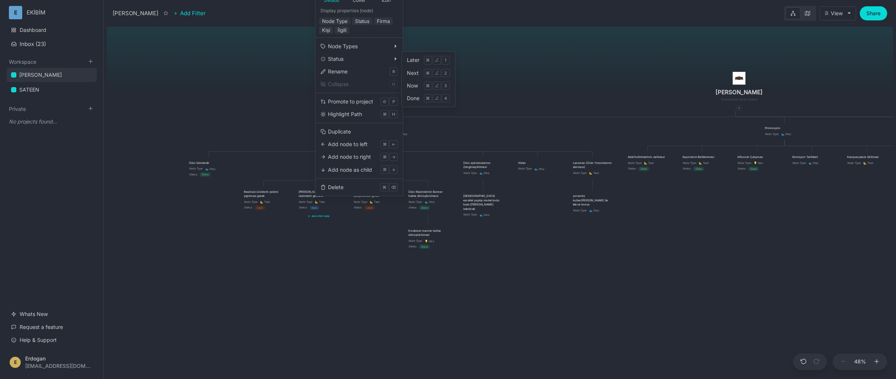
click at [413, 99] on div "Done" at bounding box center [413, 98] width 13 height 8
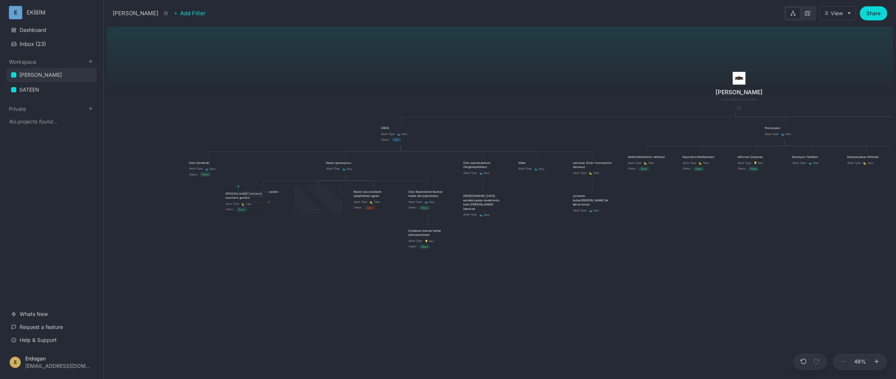
drag, startPoint x: 279, startPoint y: 195, endPoint x: 247, endPoint y: 197, distance: 32.3
click at [247, 197] on div "[PERSON_NAME] lookbook resimlerin gelmesi" at bounding box center [245, 195] width 40 height 9
click at [285, 247] on div "ÇAPANOĞLU ÜRÜN Node Type : 👟 Step Status : Now Promosyon Node Type : 👟 Step Mağ…" at bounding box center [500, 201] width 786 height 355
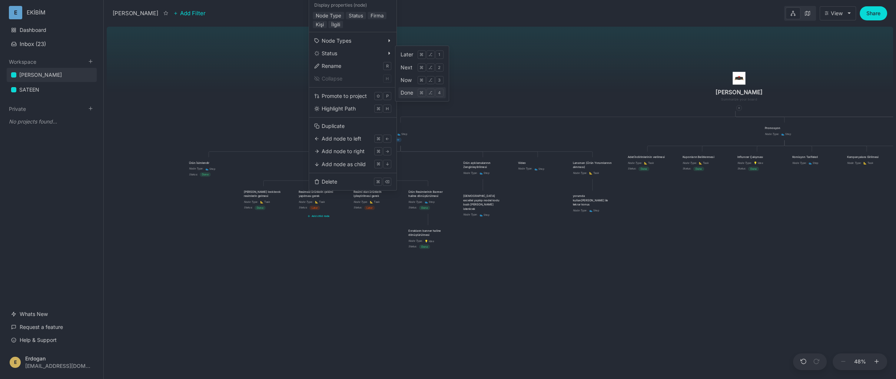
click at [408, 92] on div "Done" at bounding box center [406, 93] width 13 height 8
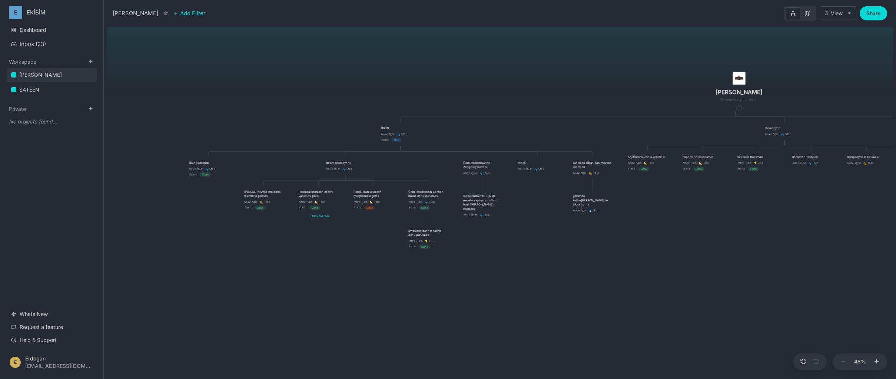
click at [363, 233] on div "ÇAPANOĞLU ÜRÜN Node Type : 👟 Step Status : Now Promosyon Node Type : 👟 Step Mağ…" at bounding box center [500, 201] width 786 height 355
drag, startPoint x: 420, startPoint y: 194, endPoint x: 292, endPoint y: 200, distance: 128.7
click at [292, 200] on div "Ürün Resimlerinin Banner haline dönüştürülmesi" at bounding box center [300, 200] width 40 height 9
click at [389, 271] on div "ÇAPANOĞLU ÜRÜN Node Type : 👟 Step Status : Now Promosyon Node Type : 👟 Step Mağ…" at bounding box center [500, 201] width 786 height 355
click at [483, 265] on div "ÇAPANOĞLU ÜRÜN Node Type : 👟 Step Status : Now Promosyon Node Type : 👟 Step Mağ…" at bounding box center [500, 201] width 786 height 355
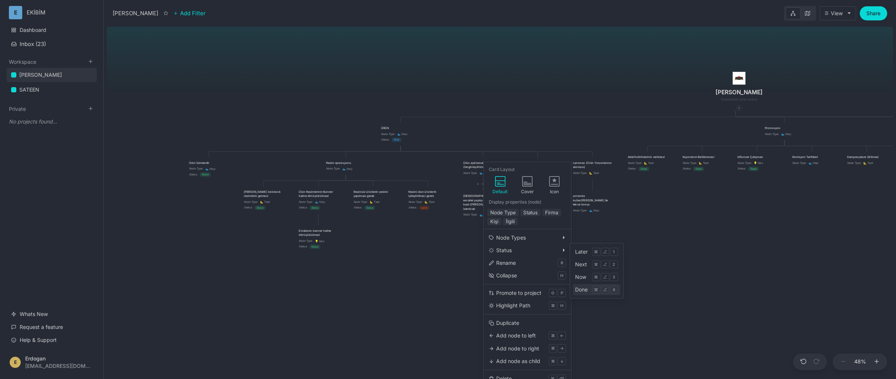
click at [585, 286] on div "Done" at bounding box center [581, 289] width 13 height 8
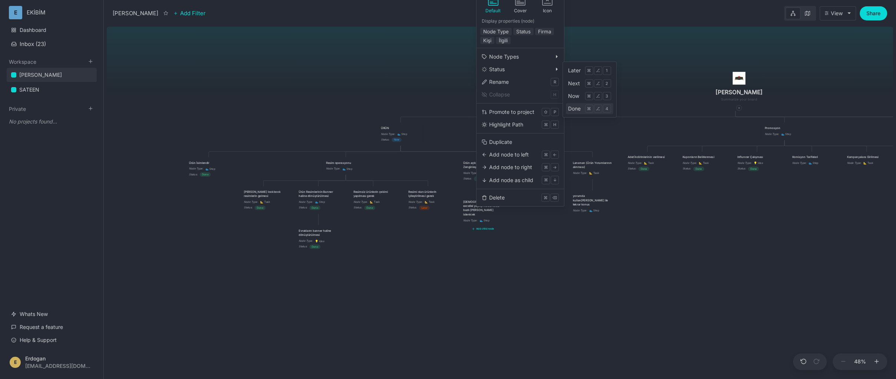
click at [578, 109] on div "Done" at bounding box center [574, 108] width 13 height 8
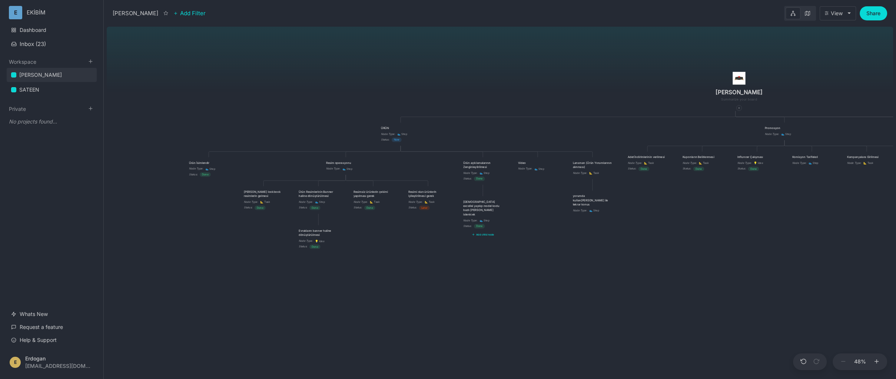
click at [565, 260] on div "ÇAPANOĞLU ÜRÜN Node Type : 👟 Step Status : Now Promosyon Node Type : 👟 Step Mağ…" at bounding box center [500, 201] width 786 height 355
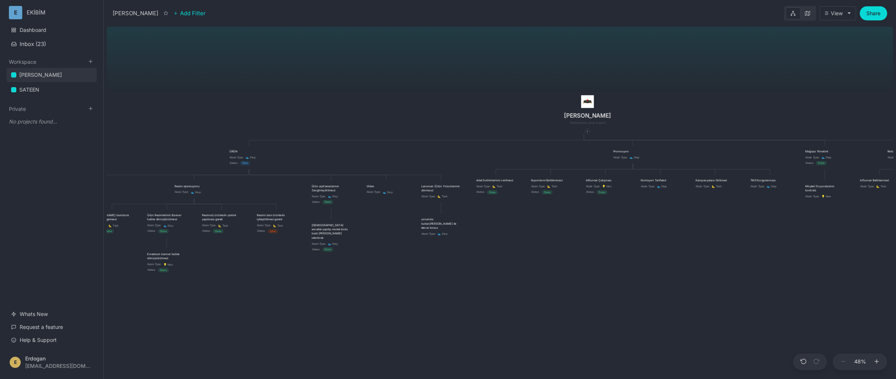
drag, startPoint x: 678, startPoint y: 241, endPoint x: 526, endPoint y: 264, distance: 153.3
click at [526, 264] on div "ÇAPANOĞLU ÜRÜN Node Type : 👟 Step Status : Now Promosyon Node Type : 👟 Step Mağ…" at bounding box center [500, 201] width 786 height 355
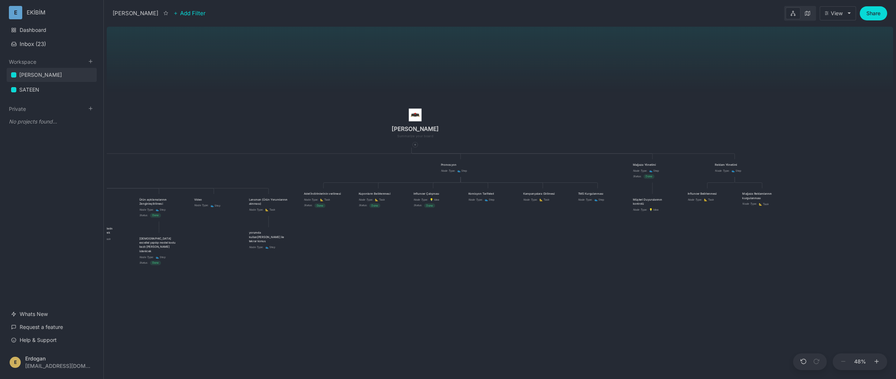
drag, startPoint x: 717, startPoint y: 257, endPoint x: 632, endPoint y: 258, distance: 85.2
click at [628, 260] on div "ÇAPANOĞLU ÜRÜN Node Type : 👟 Step Status : Now Promosyon Node Type : 👟 Step Mağ…" at bounding box center [500, 201] width 786 height 355
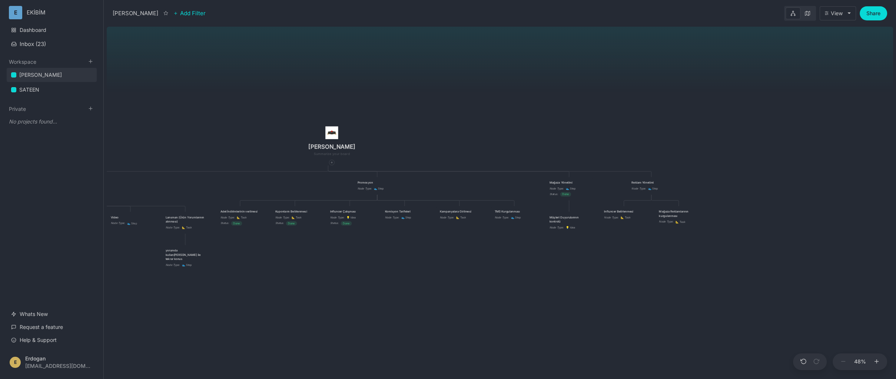
drag, startPoint x: 692, startPoint y: 258, endPoint x: 609, endPoint y: 276, distance: 85.7
click at [609, 276] on div "ÇAPANOĞLU ÜRÜN Node Type : 👟 Step Status : Now Promosyon Node Type : 👟 Step Mağ…" at bounding box center [500, 201] width 786 height 355
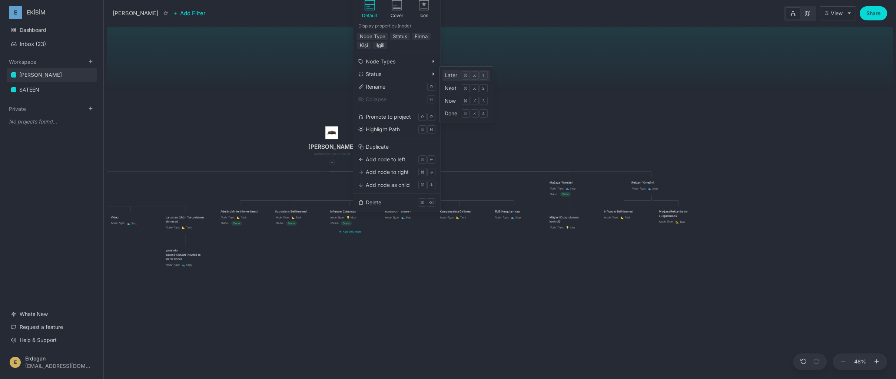
click at [455, 77] on div "Later" at bounding box center [451, 75] width 13 height 8
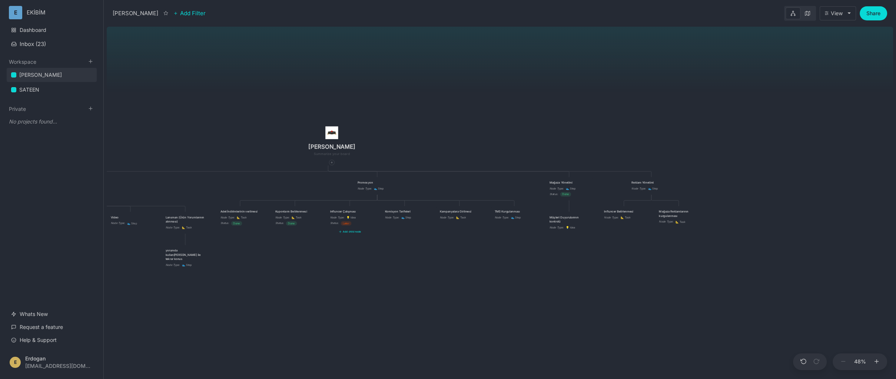
click at [406, 259] on div "ÇAPANOĞLU ÜRÜN Node Type : 👟 Step Status : Now Promosyon Node Type : 👟 Step Mağ…" at bounding box center [500, 201] width 786 height 355
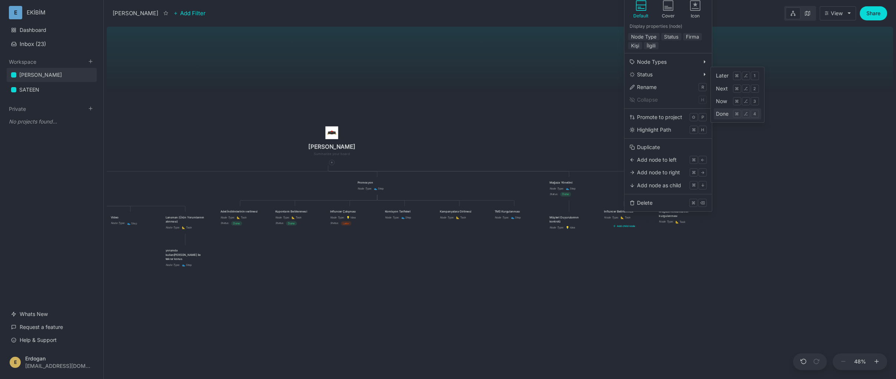
click at [722, 114] on div "Done" at bounding box center [722, 114] width 13 height 8
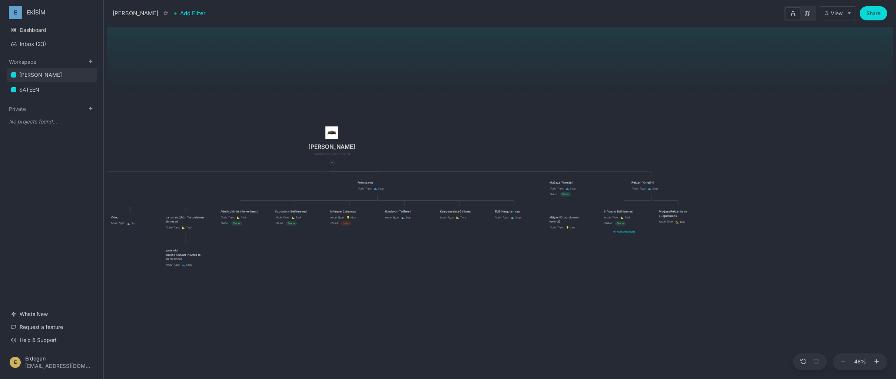
click at [698, 256] on div "ÇAPANOĞLU ÜRÜN Node Type : 👟 Step Status : Now Promosyon Node Type : 👟 Step Mağ…" at bounding box center [500, 201] width 786 height 355
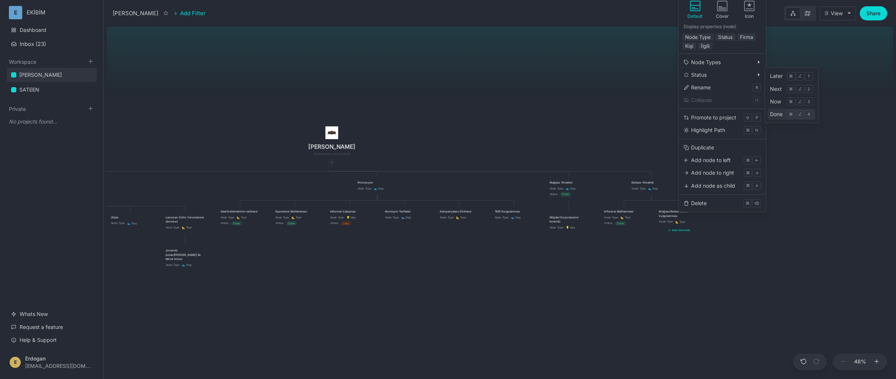
click at [773, 113] on div "Done" at bounding box center [776, 114] width 13 height 8
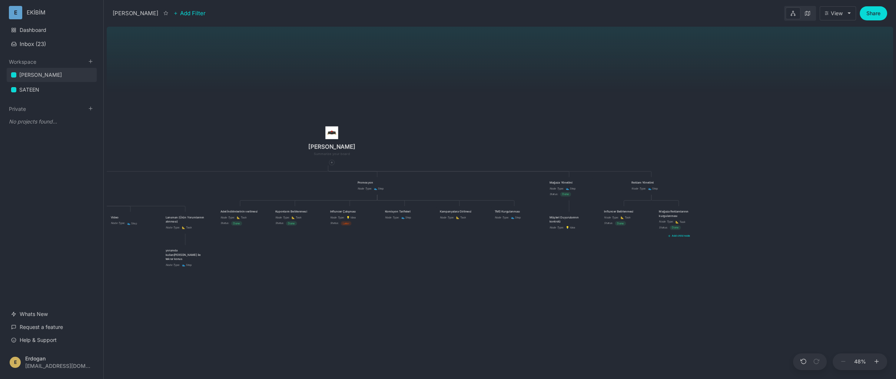
click at [465, 285] on div "ÇAPANOĞLU ÜRÜN Node Type : 👟 Step Status : Now Promosyon Node Type : 👟 Step Mağ…" at bounding box center [500, 201] width 786 height 355
click at [352, 212] on div "Influncer Çalışması" at bounding box center [350, 211] width 40 height 4
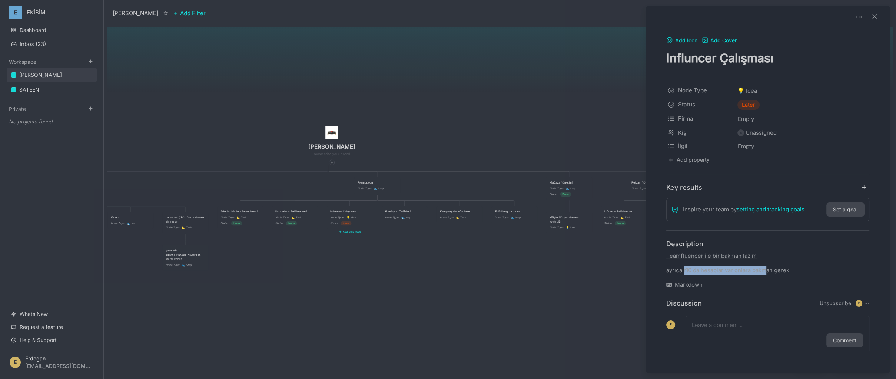
drag, startPoint x: 683, startPoint y: 271, endPoint x: 768, endPoint y: 269, distance: 84.5
click at [768, 269] on p "ayrıca r10 da hesaplar var onlara bakman gerek" at bounding box center [767, 270] width 203 height 9
click at [873, 19] on icon at bounding box center [874, 16] width 7 height 7
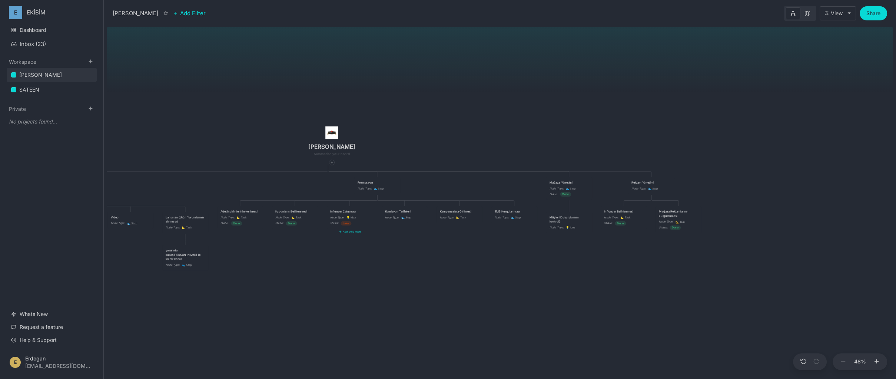
drag, startPoint x: 497, startPoint y: 257, endPoint x: 492, endPoint y: 253, distance: 6.4
click at [497, 256] on div "ÇAPANOĞLU ÜRÜN Node Type : 👟 Step Status : Now Promosyon Node Type : 👟 Step Mağ…" at bounding box center [500, 201] width 786 height 355
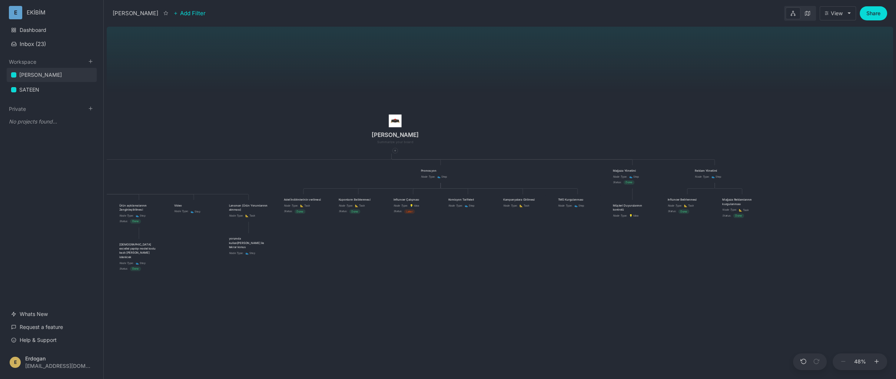
drag, startPoint x: 556, startPoint y: 271, endPoint x: 595, endPoint y: 263, distance: 40.2
click at [596, 263] on div "ÇAPANOĞLU ÜRÜN Node Type : 👟 Step Status : Now Promosyon Node Type : 👟 Step Mağ…" at bounding box center [500, 201] width 786 height 355
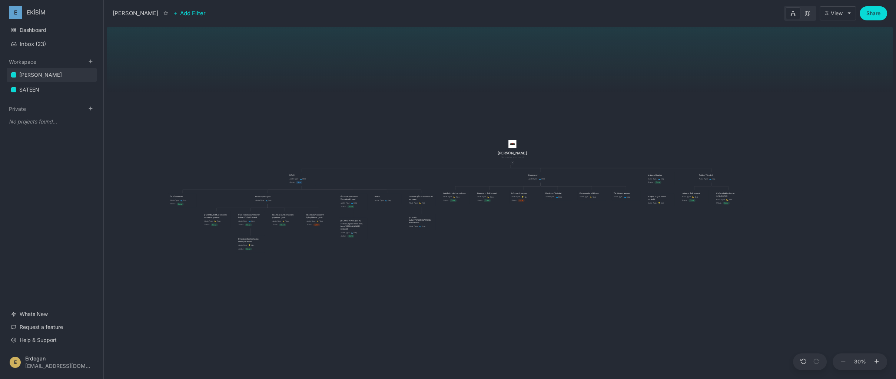
drag, startPoint x: 545, startPoint y: 272, endPoint x: 488, endPoint y: 256, distance: 59.1
click at [506, 267] on div "ÇAPANOĞLU ÜRÜN Node Type : 👟 Step Status : Now Promosyon Node Type : 👟 Step Mağ…" at bounding box center [500, 201] width 786 height 355
click at [32, 86] on div "SATEEN" at bounding box center [29, 89] width 20 height 9
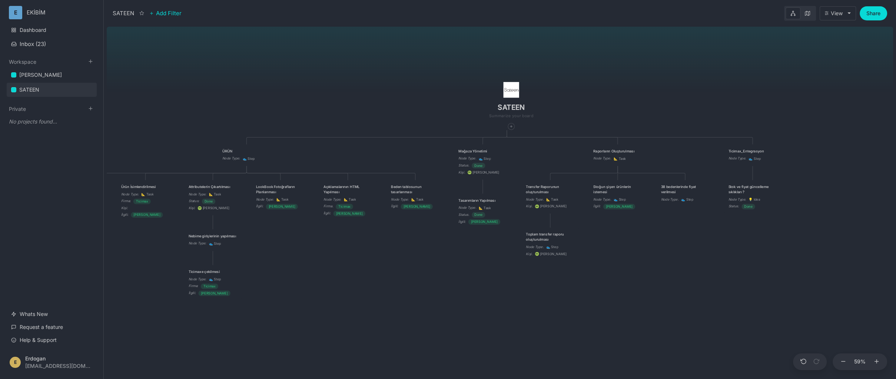
drag, startPoint x: 666, startPoint y: 280, endPoint x: 723, endPoint y: 277, distance: 57.5
click at [723, 277] on div "SATEEN ÜRÜN Node Type : 👟 Step Mağaza Yönetimi Node Type : 👟 Step Status : Done…" at bounding box center [500, 201] width 786 height 355
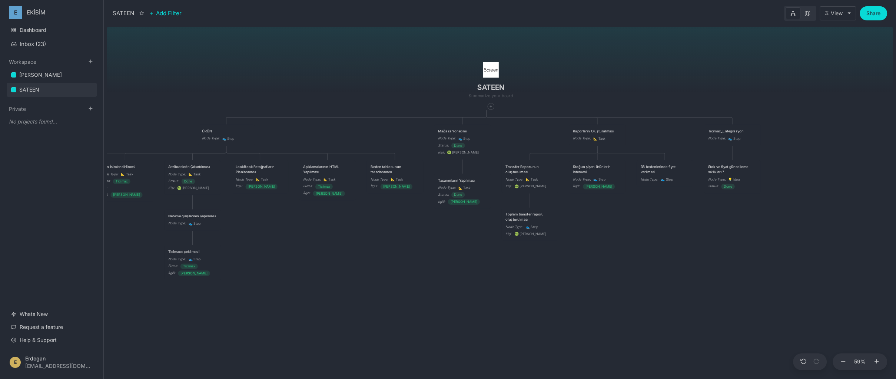
drag, startPoint x: 377, startPoint y: 277, endPoint x: 357, endPoint y: 257, distance: 28.6
click at [357, 257] on div "SATEEN ÜRÜN Node Type : 👟 Step Mağaza Yönetimi Node Type : 👟 Step Status : Done…" at bounding box center [500, 201] width 786 height 355
click at [54, 78] on link "[PERSON_NAME]" at bounding box center [52, 75] width 90 height 14
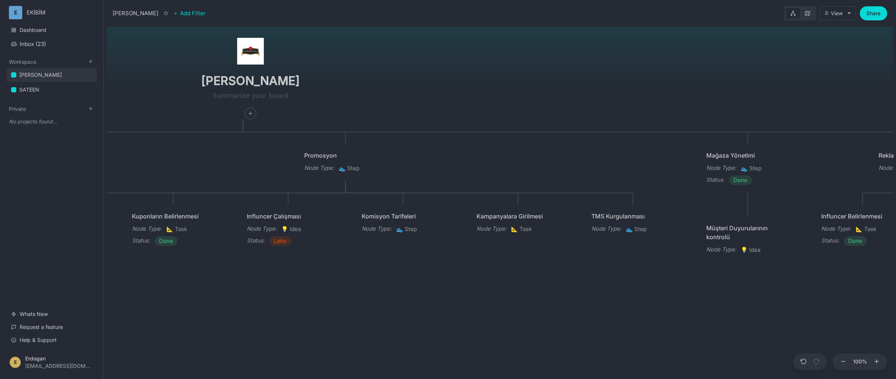
drag, startPoint x: 746, startPoint y: 291, endPoint x: 477, endPoint y: 281, distance: 269.5
click at [477, 281] on div "ÇAPANOĞLU ÜRÜN Node Type : 👟 Step Status : Now Promosyon Node Type : 👟 Step Mağ…" at bounding box center [500, 201] width 786 height 355
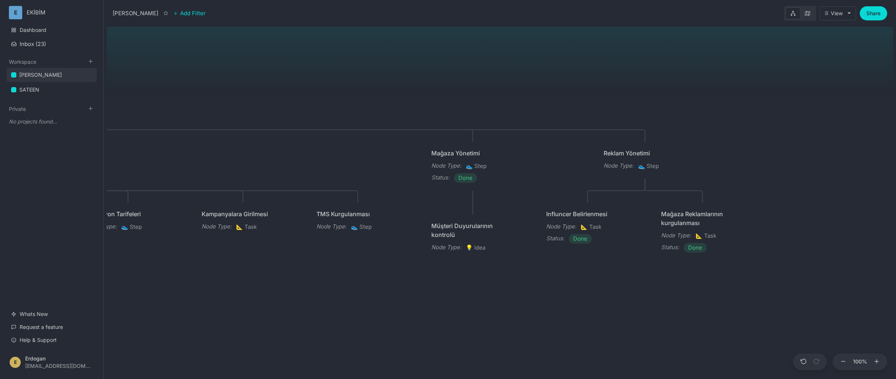
drag, startPoint x: 487, startPoint y: 266, endPoint x: 414, endPoint y: 268, distance: 73.0
click at [414, 268] on div "ÇAPANOĞLU ÜRÜN Node Type : 👟 Step Status : Now Promosyon Node Type : 👟 Step Mağ…" at bounding box center [500, 201] width 786 height 355
click at [34, 96] on link "SATEEN" at bounding box center [52, 90] width 90 height 14
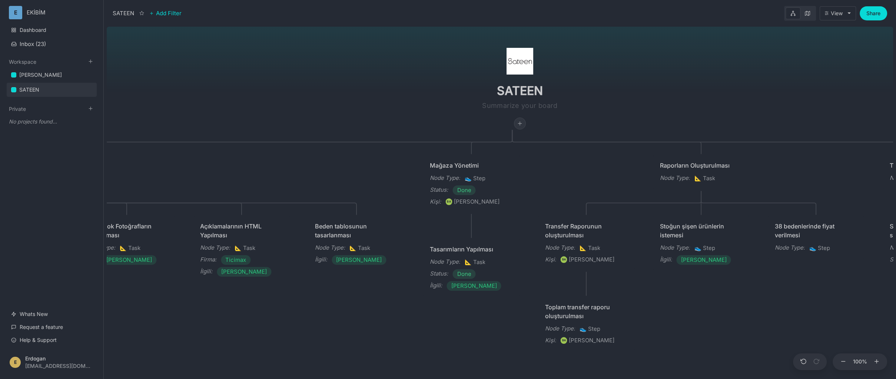
click at [517, 127] on div at bounding box center [519, 123] width 11 height 11
click at [506, 177] on span "👟 Step" at bounding box center [498, 177] width 19 height 9
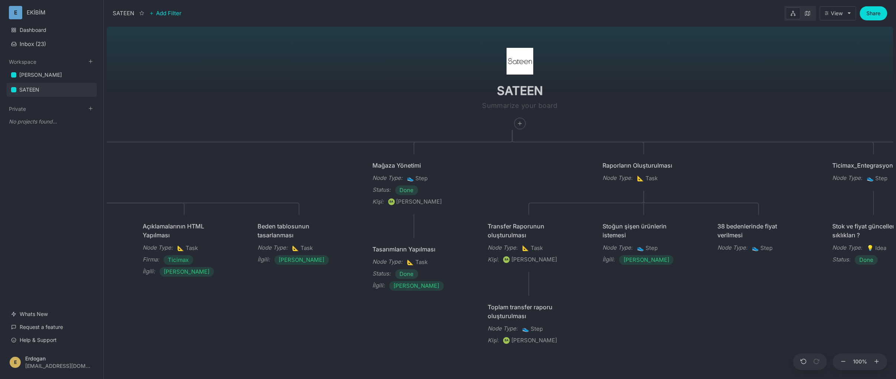
drag, startPoint x: 729, startPoint y: 111, endPoint x: 387, endPoint y: 112, distance: 342.3
click at [355, 111] on div "SATEEN ÜRÜN Node Type : 👟 Step Mağaza Yönetimi Node Type : 👟 Step Status : Done…" at bounding box center [500, 201] width 786 height 355
drag, startPoint x: 694, startPoint y: 121, endPoint x: 493, endPoint y: 125, distance: 200.4
click at [390, 118] on div "SATEEN ÜRÜN Node Type : 👟 Step Mağaza Yönetimi Node Type : 👟 Step Status : Done…" at bounding box center [500, 201] width 786 height 355
click at [561, 194] on div "SATEEN ÜRÜN Node Type : 👟 Step Mağaza Yönetimi Node Type : 👟 Step Status : Done…" at bounding box center [500, 201] width 786 height 355
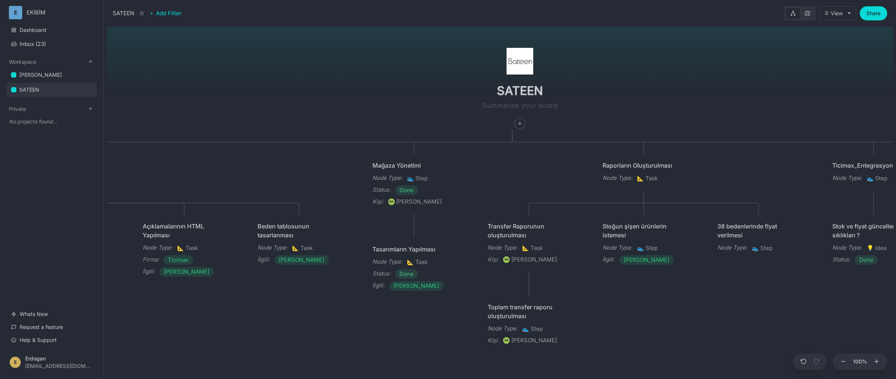
drag, startPoint x: 535, startPoint y: 184, endPoint x: 437, endPoint y: 174, distance: 98.7
click at [366, 175] on div "SATEEN ÜRÜN Node Type : 👟 Step Mağaza Yönetimi Node Type : 👟 Step Status : Done…" at bounding box center [500, 201] width 786 height 355
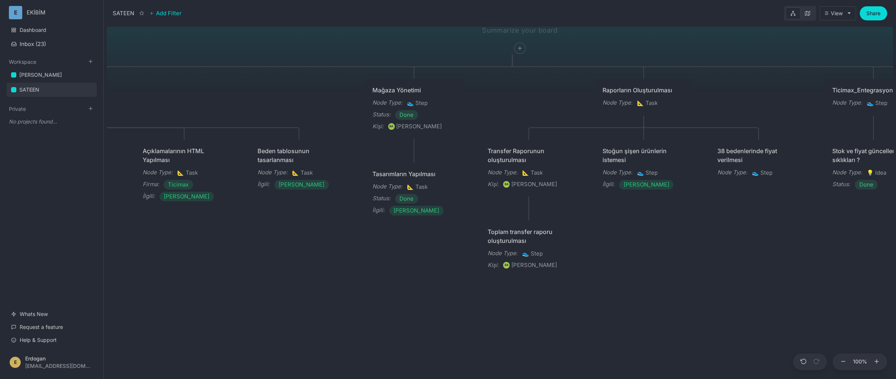
drag, startPoint x: 733, startPoint y: 269, endPoint x: 610, endPoint y: 274, distance: 123.1
click at [608, 276] on div "SATEEN ÜRÜN Node Type : 👟 Step Mağaza Yönetimi Node Type : 👟 Step Status : Done…" at bounding box center [500, 201] width 786 height 355
click at [628, 270] on div "SATEEN ÜRÜN Node Type : 👟 Step Mağaza Yönetimi Node Type : 👟 Step Status : Done…" at bounding box center [500, 201] width 786 height 355
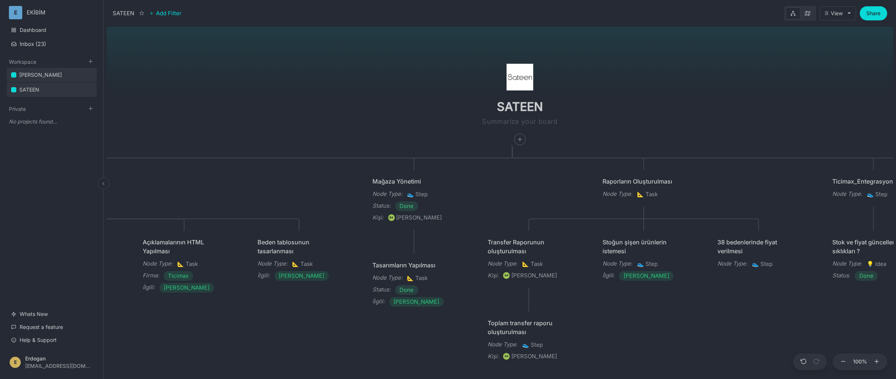
click at [43, 81] on link "[PERSON_NAME]" at bounding box center [52, 75] width 90 height 14
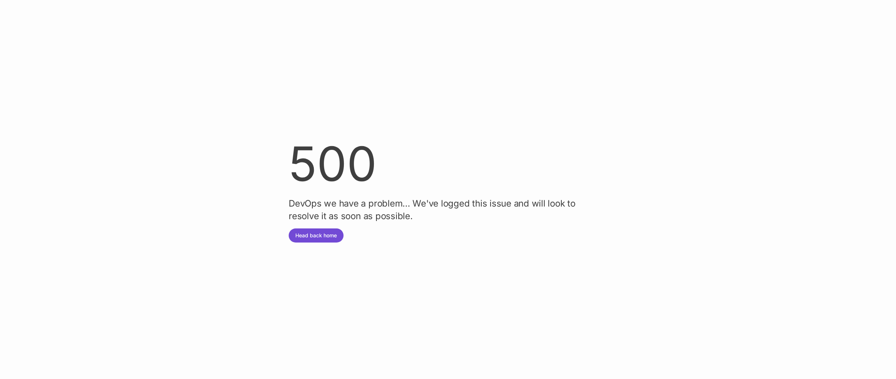
click at [317, 234] on button "Head back home" at bounding box center [316, 235] width 55 height 14
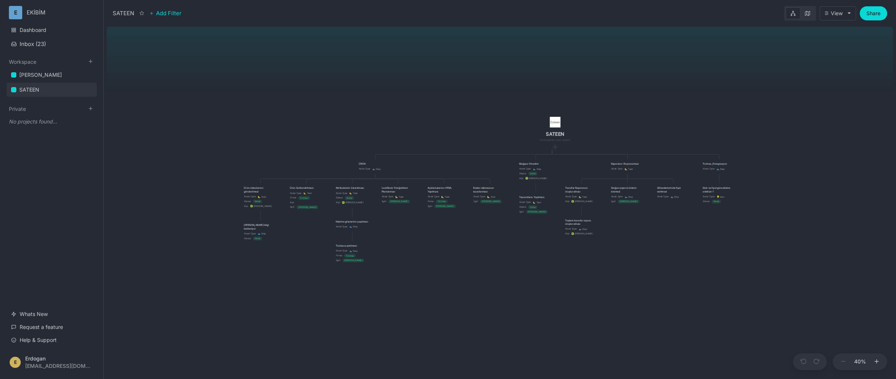
click at [663, 245] on div "SATEEN ÜRÜN Node Type : 👟 Step Mağaza Yönetimi Node Type : 👟 Step Status : Done…" at bounding box center [500, 201] width 786 height 355
click at [553, 148] on icon at bounding box center [554, 147] width 2 height 2
click at [543, 198] on span "👟 Step" at bounding box center [537, 197] width 19 height 9
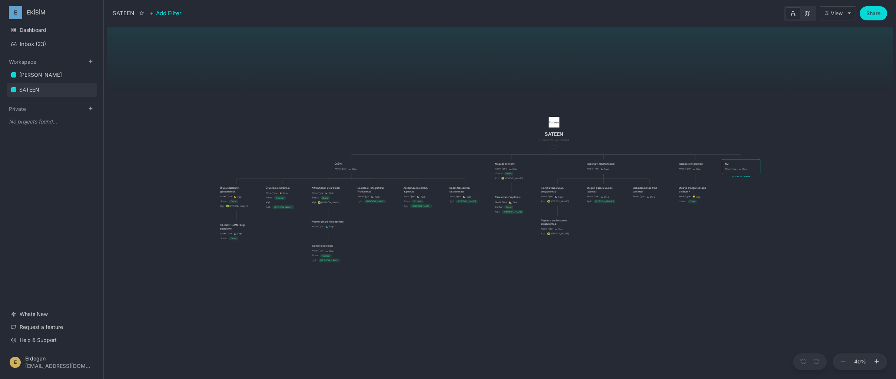
type textarea "TMS"
drag, startPoint x: 755, startPoint y: 259, endPoint x: 777, endPoint y: 229, distance: 37.3
click at [755, 259] on div "SATEEN ÜRÜN Node Type : 👟 Step Mağaza Yönetimi Node Type : 👟 Step Status : Done…" at bounding box center [500, 201] width 786 height 355
click at [741, 176] on button "Add child node" at bounding box center [741, 176] width 19 height 3
click at [819, 224] on body "E EKİBİM Dashboard Inbox ( 23 ) Workspace ÇAPANOĞLU SATEEN To pick up a draggab…" at bounding box center [448, 189] width 896 height 379
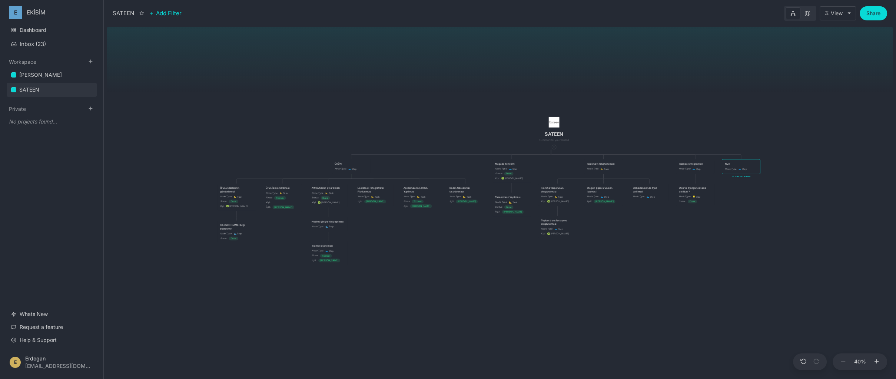
click at [737, 162] on div "TMS" at bounding box center [741, 164] width 33 height 4
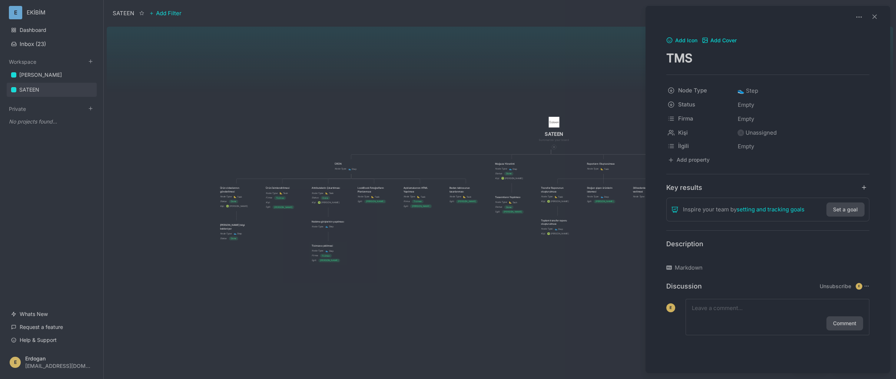
click at [683, 258] on p at bounding box center [767, 255] width 203 height 9
click at [706, 311] on textarea at bounding box center [777, 307] width 171 height 9
click at [615, 306] on div at bounding box center [448, 189] width 896 height 379
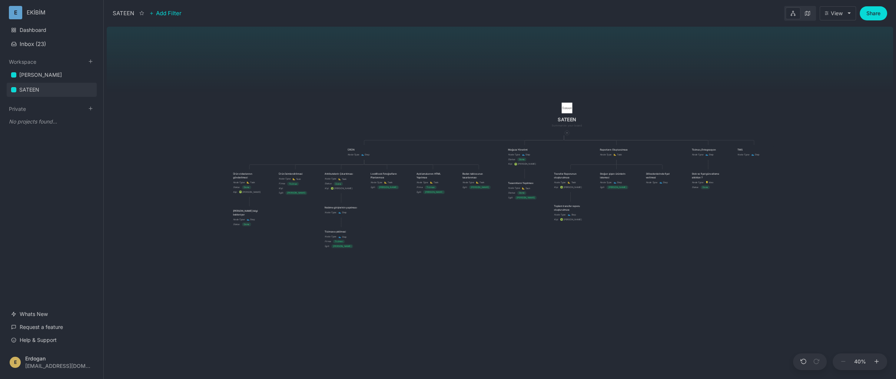
drag, startPoint x: 734, startPoint y: 240, endPoint x: 758, endPoint y: 243, distance: 23.9
click at [758, 243] on div "SATEEN ÜRÜN Node Type : 👟 Step Mağaza Yönetimi Node Type : 👟 Step Status : Done…" at bounding box center [500, 201] width 786 height 355
click at [346, 112] on div "SATEEN ÜRÜN Node Type : 👟 Step Mağaza Yönetimi Node Type : 👟 Step Status : Done…" at bounding box center [500, 201] width 786 height 355
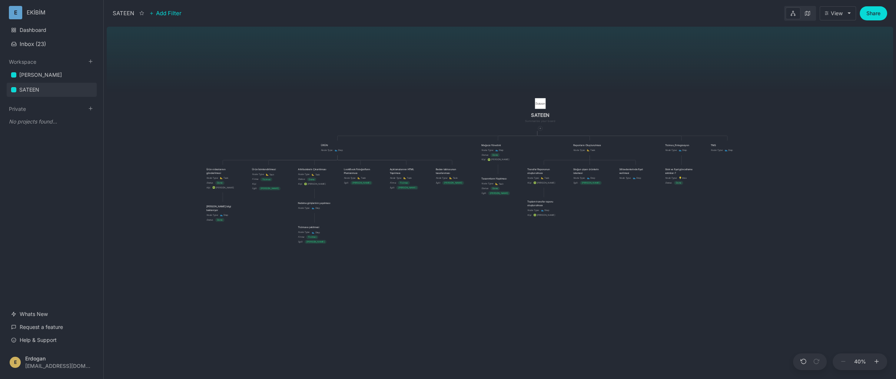
drag, startPoint x: 571, startPoint y: 270, endPoint x: 545, endPoint y: 264, distance: 26.2
click at [543, 264] on div "SATEEN ÜRÜN Node Type : 👟 Step Mağaza Yönetimi Node Type : 👟 Step Status : Done…" at bounding box center [500, 201] width 786 height 355
click at [335, 159] on icon at bounding box center [335, 160] width 2 height 2
click at [328, 209] on span "👟 Step" at bounding box center [322, 209] width 19 height 9
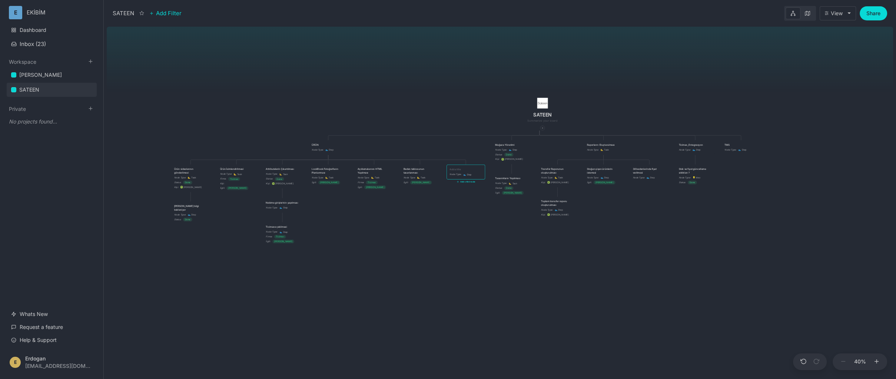
click at [459, 169] on textarea at bounding box center [465, 169] width 33 height 4
type textarea "IF Fiyatlandırma konusu"
click at [553, 290] on div "SATEEN ÜRÜN Node Type : 👟 Step Mağaza Yönetimi Node Type : 👟 Step Status : Done…" at bounding box center [500, 201] width 786 height 355
click at [463, 166] on div "IF Fiyatlandırma konusu Node Type : 👟 Step" at bounding box center [466, 172] width 38 height 14
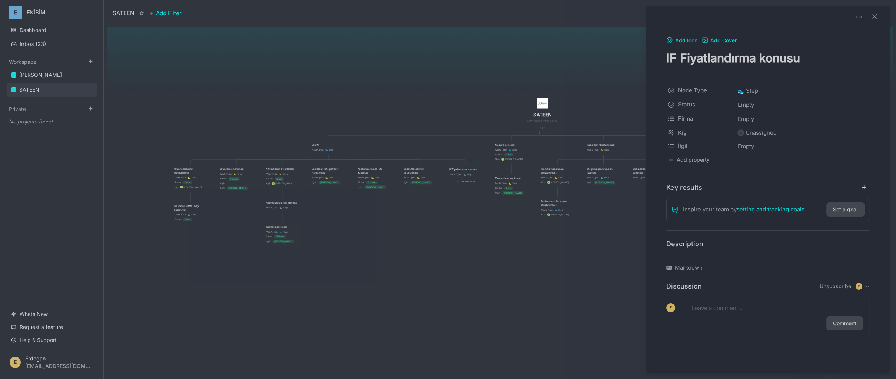
click at [688, 258] on p at bounding box center [767, 255] width 203 height 9
click at [692, 257] on p at bounding box center [767, 255] width 203 height 9
click at [718, 312] on div "Comment" at bounding box center [777, 317] width 184 height 36
click at [719, 310] on textarea at bounding box center [777, 307] width 171 height 9
click at [562, 256] on div at bounding box center [448, 189] width 896 height 379
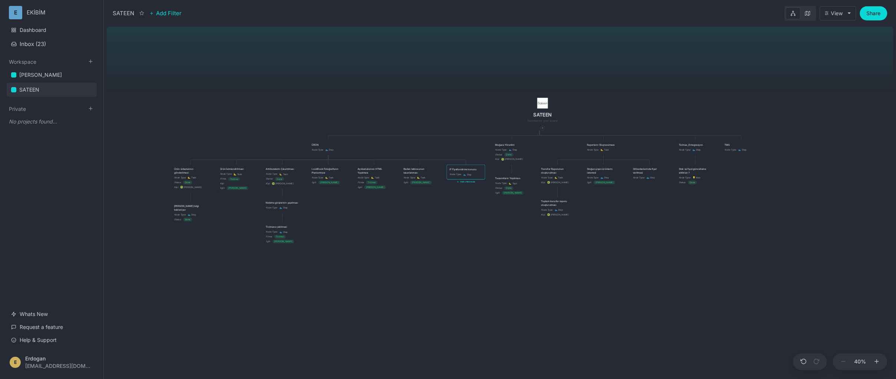
drag, startPoint x: 440, startPoint y: 233, endPoint x: 397, endPoint y: 243, distance: 44.3
click at [397, 243] on div "SATEEN ÜRÜN Node Type : 👟 Step Mağaza Yönetimi Node Type : 👟 Step Status : Done…" at bounding box center [500, 201] width 786 height 355
drag, startPoint x: 437, startPoint y: 248, endPoint x: 436, endPoint y: 270, distance: 22.6
click at [426, 272] on div "SATEEN ÜRÜN Node Type : 👟 Step Mağaza Yönetimi Node Type : 👟 Step Status : Done…" at bounding box center [500, 201] width 786 height 355
drag, startPoint x: 457, startPoint y: 251, endPoint x: 465, endPoint y: 236, distance: 16.7
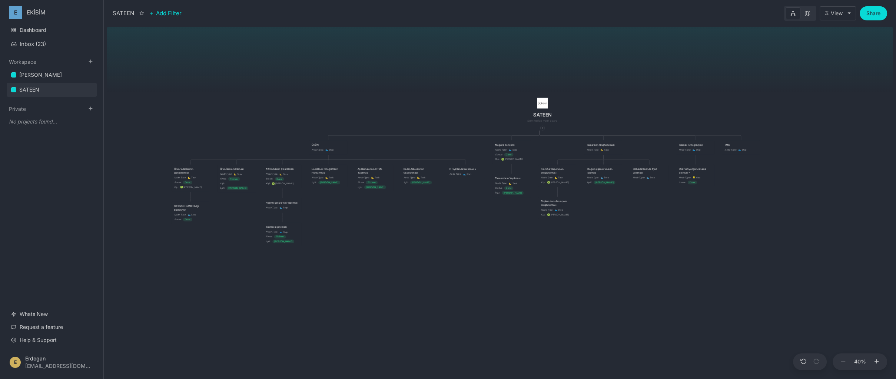
click at [463, 235] on div "SATEEN ÜRÜN Node Type : 👟 Step Mağaza Yönetimi Node Type : 👟 Step Status : Done…" at bounding box center [500, 201] width 786 height 355
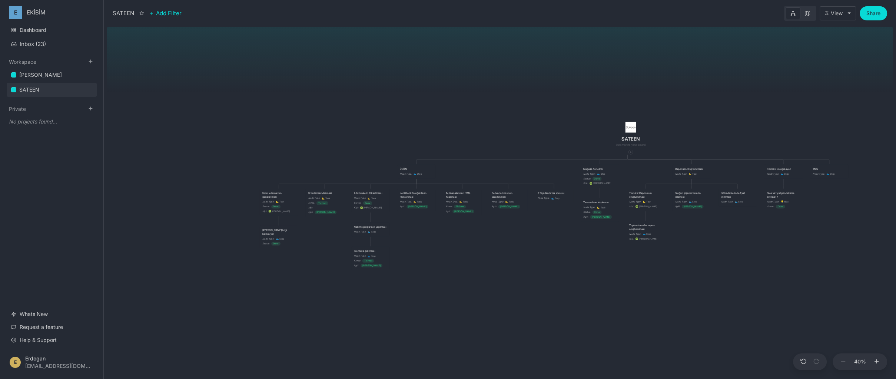
drag, startPoint x: 512, startPoint y: 244, endPoint x: 573, endPoint y: 272, distance: 66.8
click at [573, 272] on div "SATEEN ÜRÜN Node Type : 👟 Step Mağaza Yönetimi Node Type : 👟 Step Status : Done…" at bounding box center [500, 201] width 786 height 355
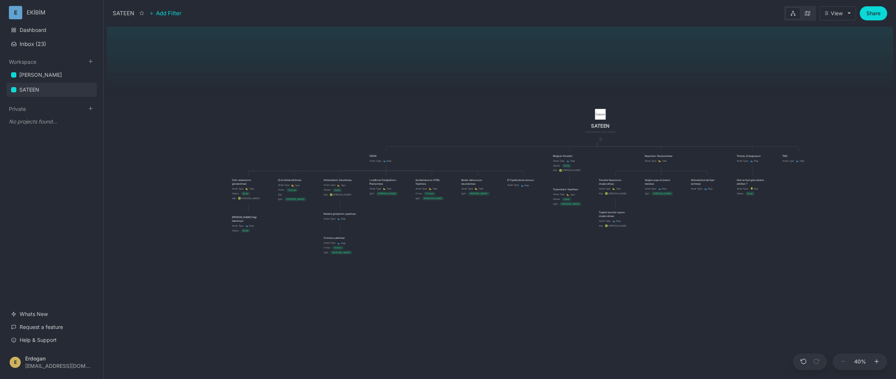
click at [568, 269] on div "SATEEN ÜRÜN Node Type : 👟 Step Mağaza Yönetimi Node Type : 👟 Step Status : Done…" at bounding box center [500, 201] width 786 height 355
click at [264, 47] on div "SATEEN ÜRÜN Node Type : 👟 Step Mağaza Yönetimi Node Type : 👟 Step Status : Done…" at bounding box center [500, 201] width 786 height 355
